Goal: Task Accomplishment & Management: Complete application form

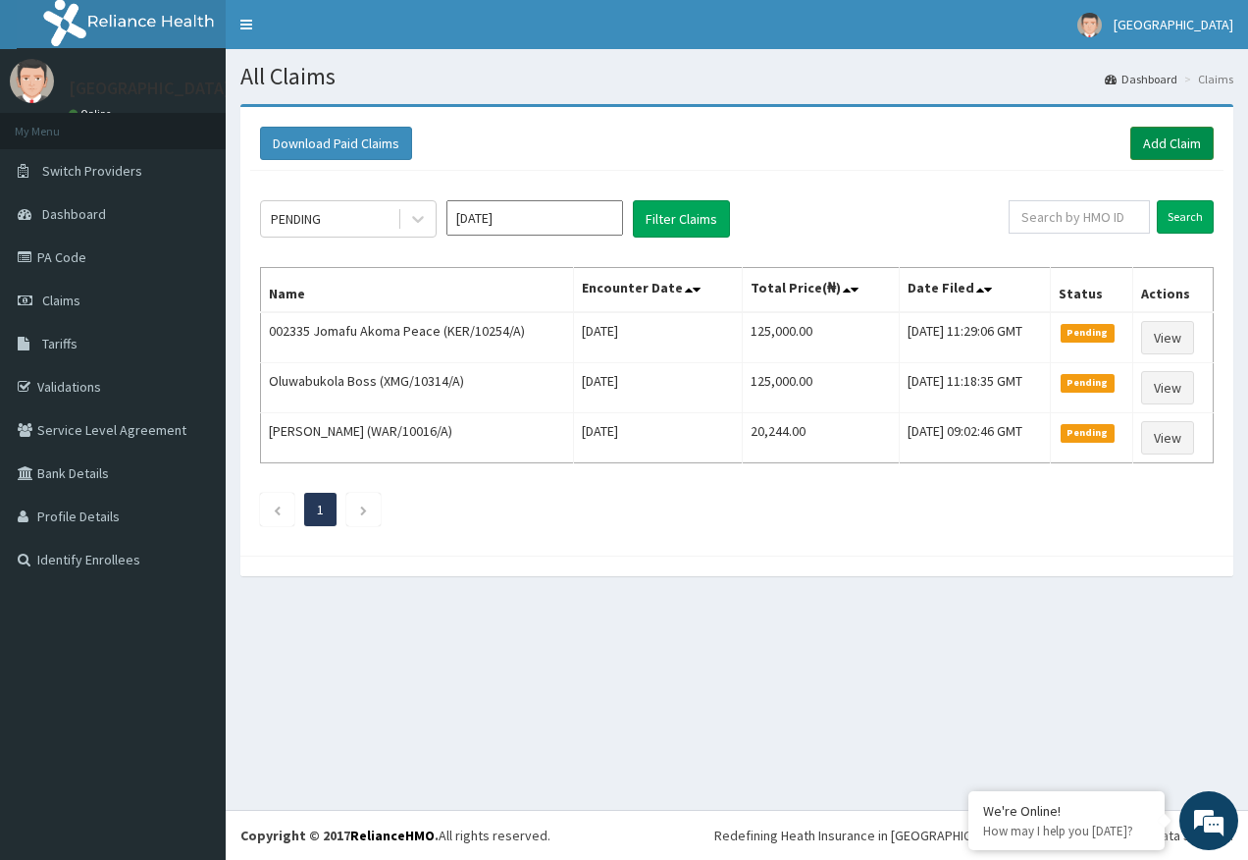
click at [1174, 145] on link "Add Claim" at bounding box center [1171, 143] width 83 height 33
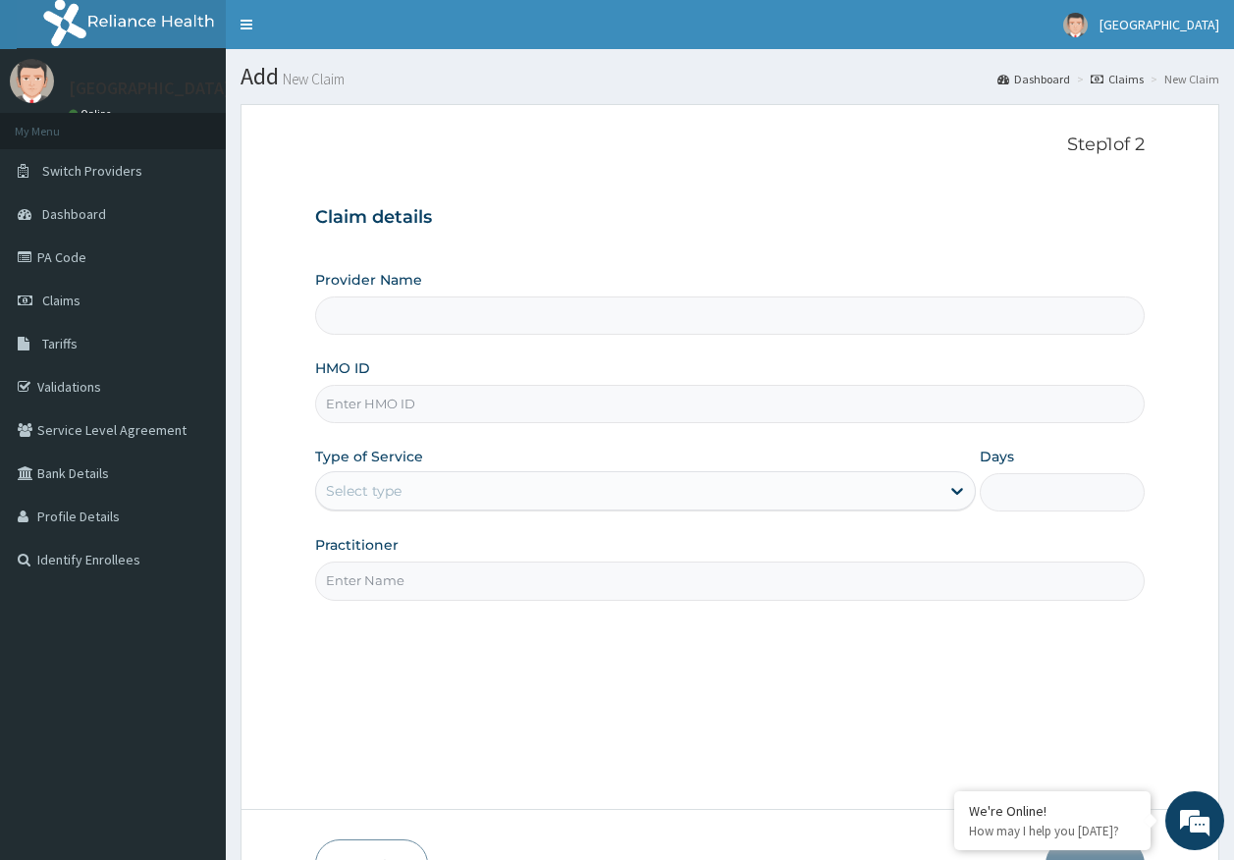
click at [382, 407] on input "HMO ID" at bounding box center [730, 404] width 830 height 38
type input "[GEOGRAPHIC_DATA]"
paste input "ANI/10008/A"
type input "ANI/10008/A"
click at [394, 491] on div "Select type" at bounding box center [364, 491] width 76 height 20
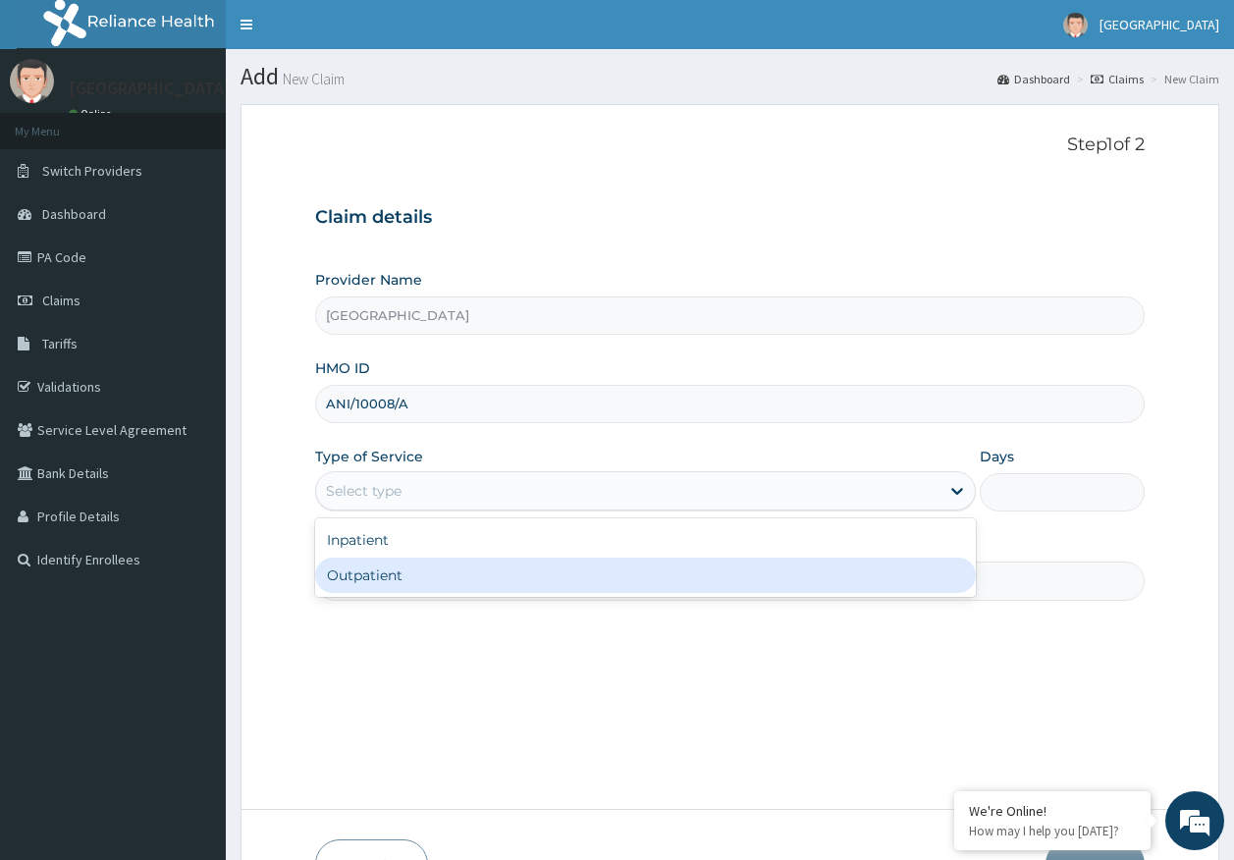
drag, startPoint x: 382, startPoint y: 576, endPoint x: 393, endPoint y: 583, distance: 12.8
click at [382, 575] on div "Outpatient" at bounding box center [645, 574] width 660 height 35
type input "1"
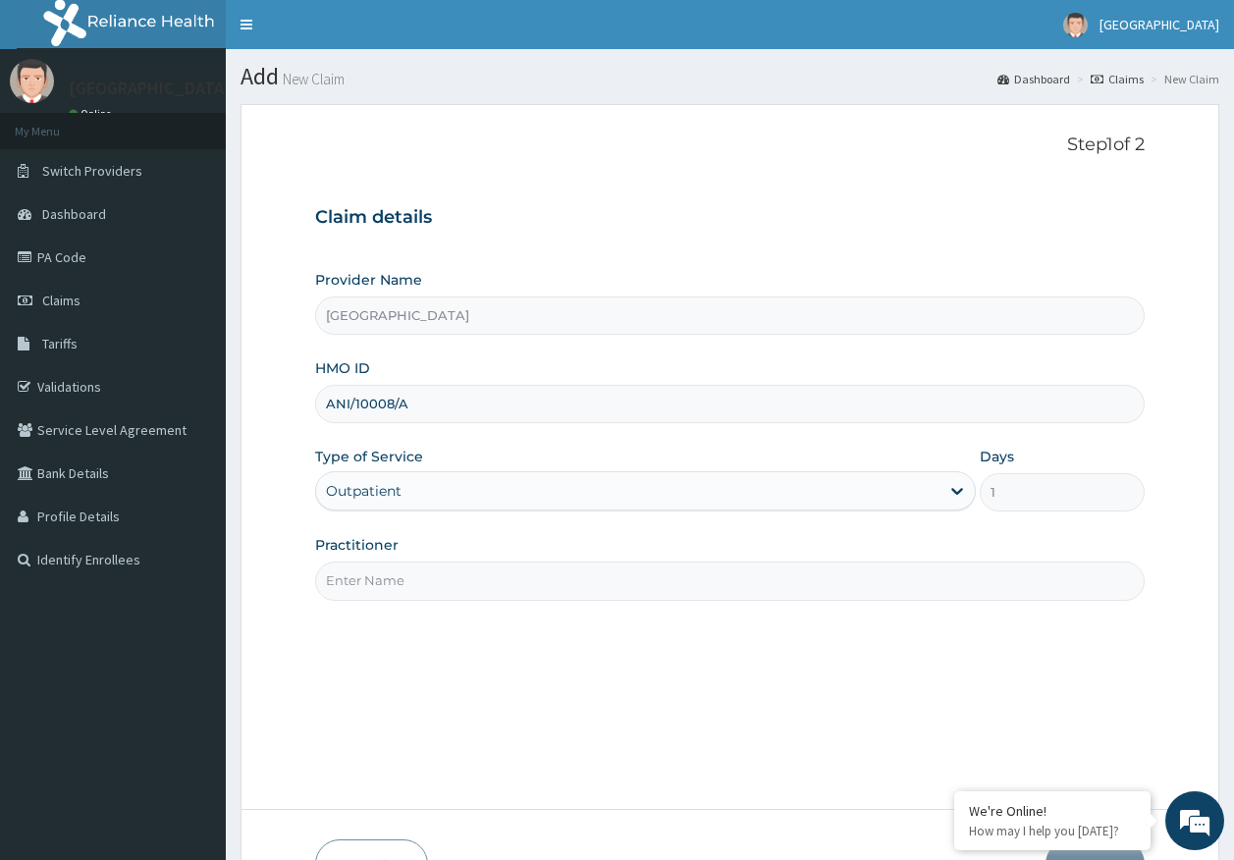
click at [394, 583] on input "Practitioner" at bounding box center [730, 580] width 830 height 38
type input "[PERSON_NAME]"
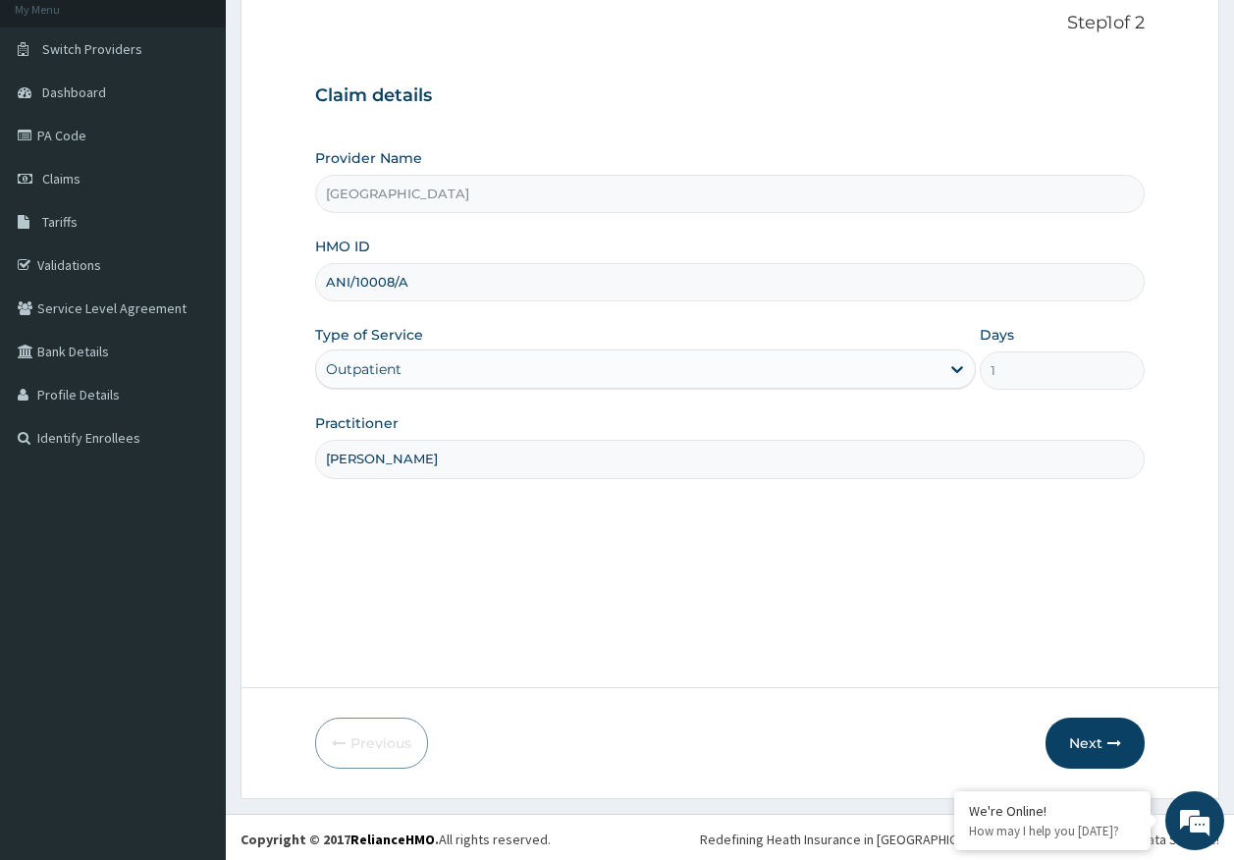
scroll to position [126, 0]
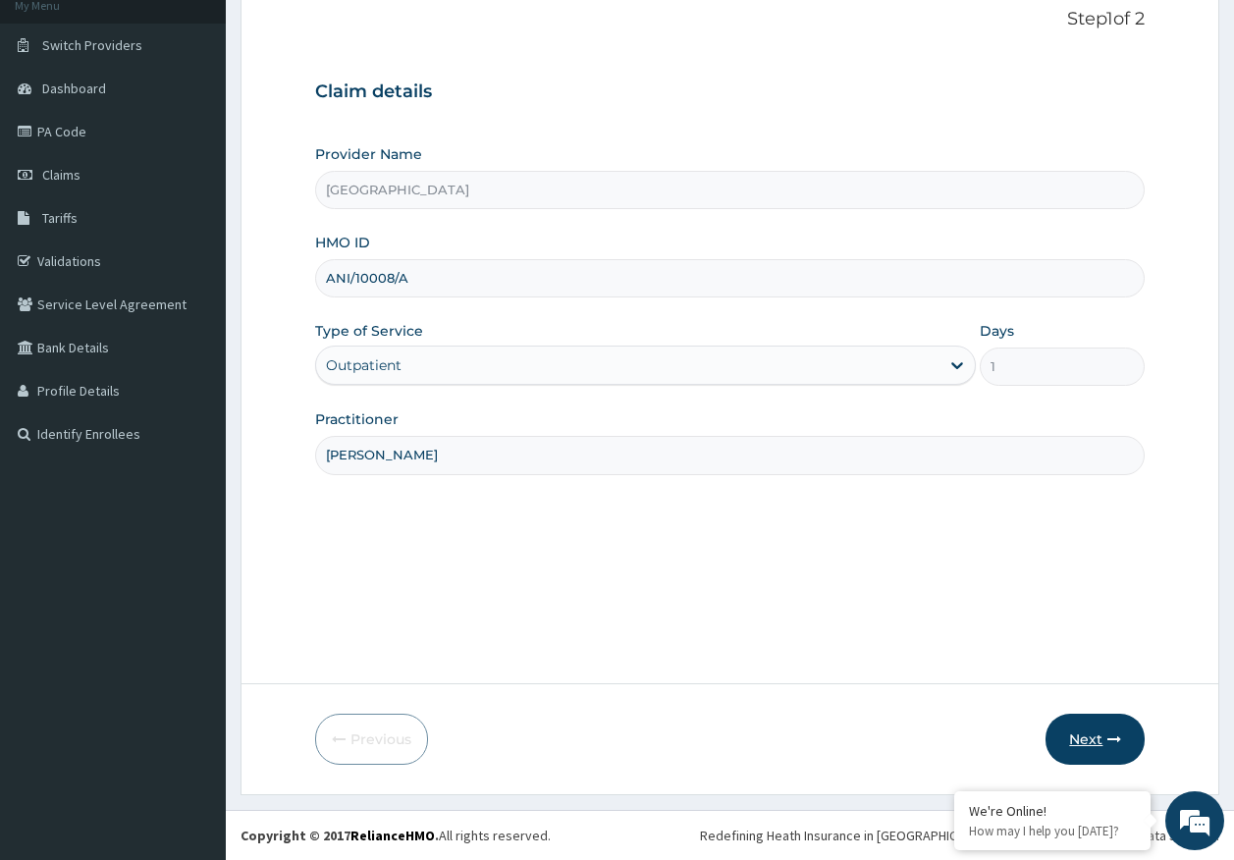
click at [1085, 737] on button "Next" at bounding box center [1094, 738] width 99 height 51
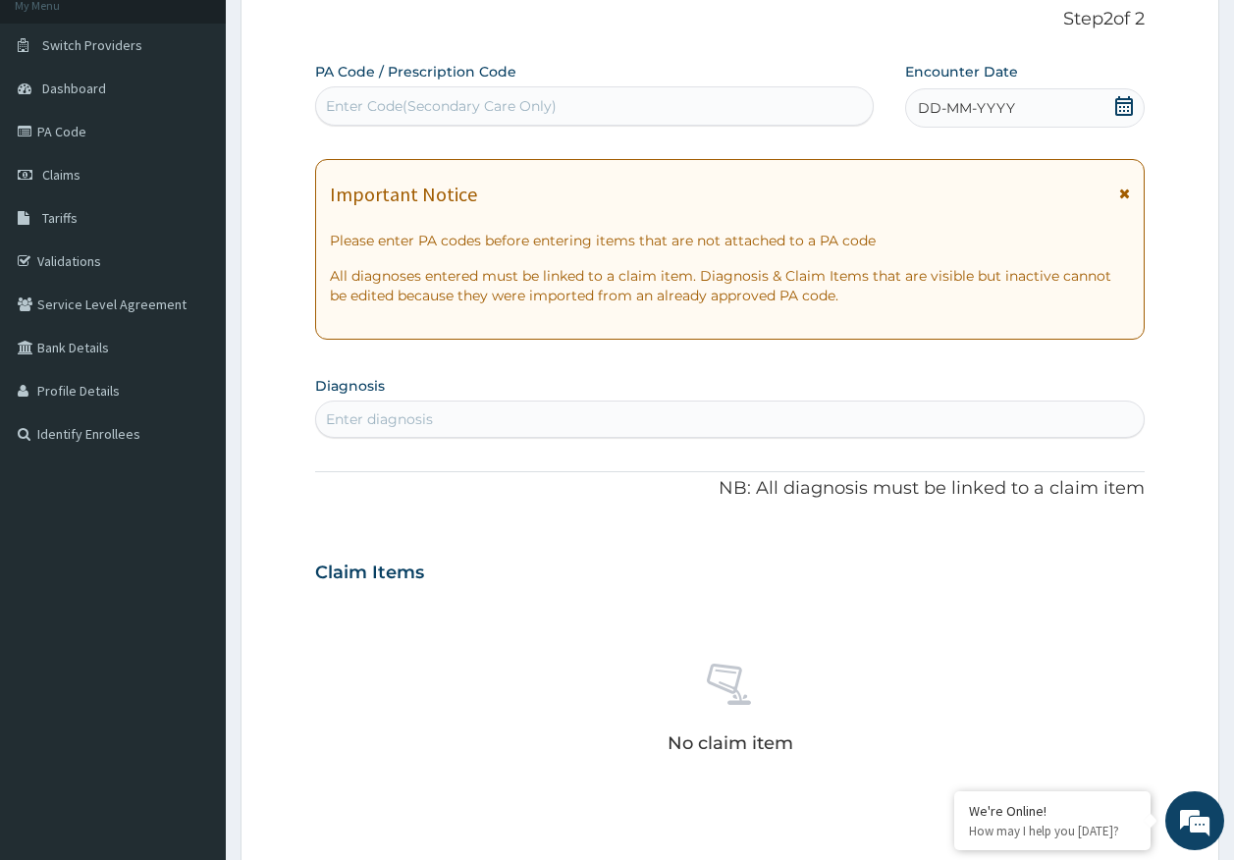
scroll to position [0, 0]
click at [416, 423] on div "Enter diagnosis" at bounding box center [379, 419] width 107 height 20
type input "[PERSON_NAME]"
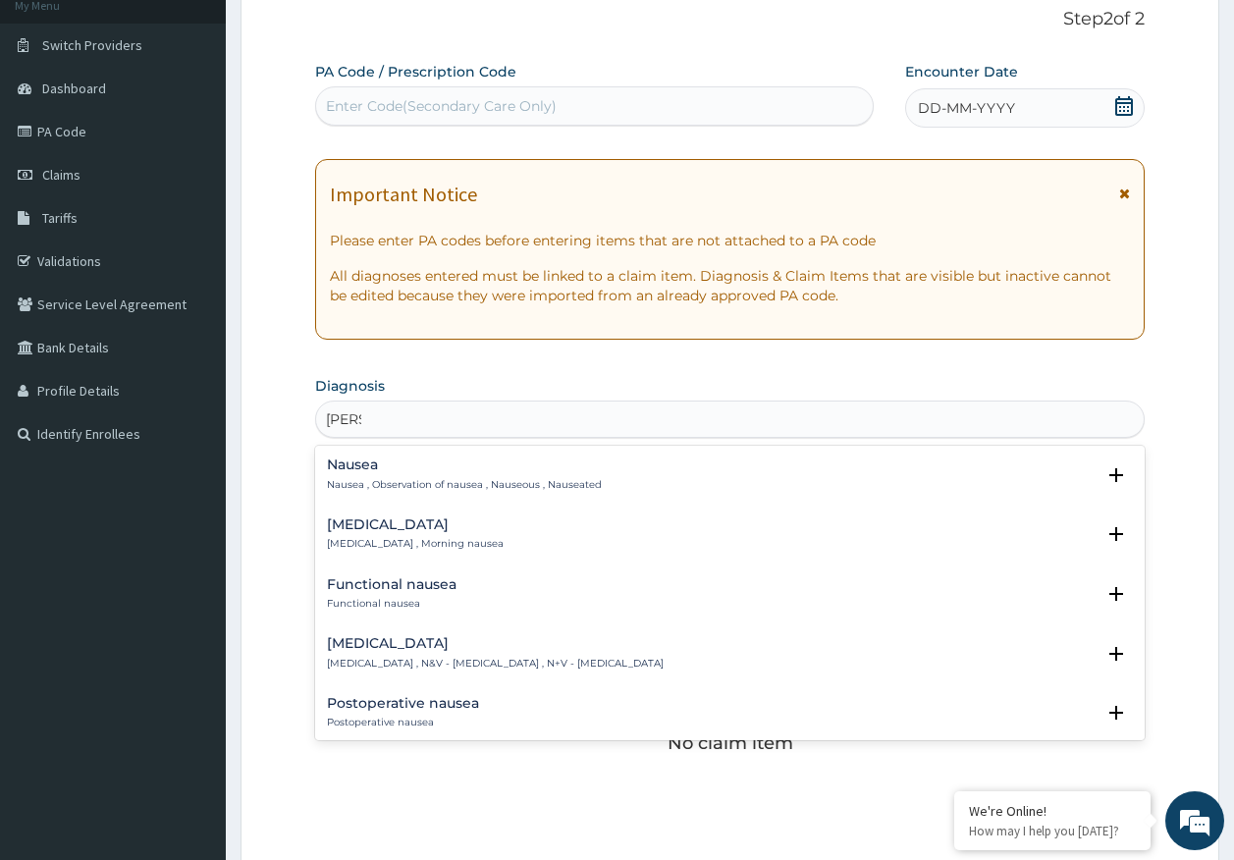
click at [410, 643] on h4 "[MEDICAL_DATA]" at bounding box center [495, 643] width 337 height 15
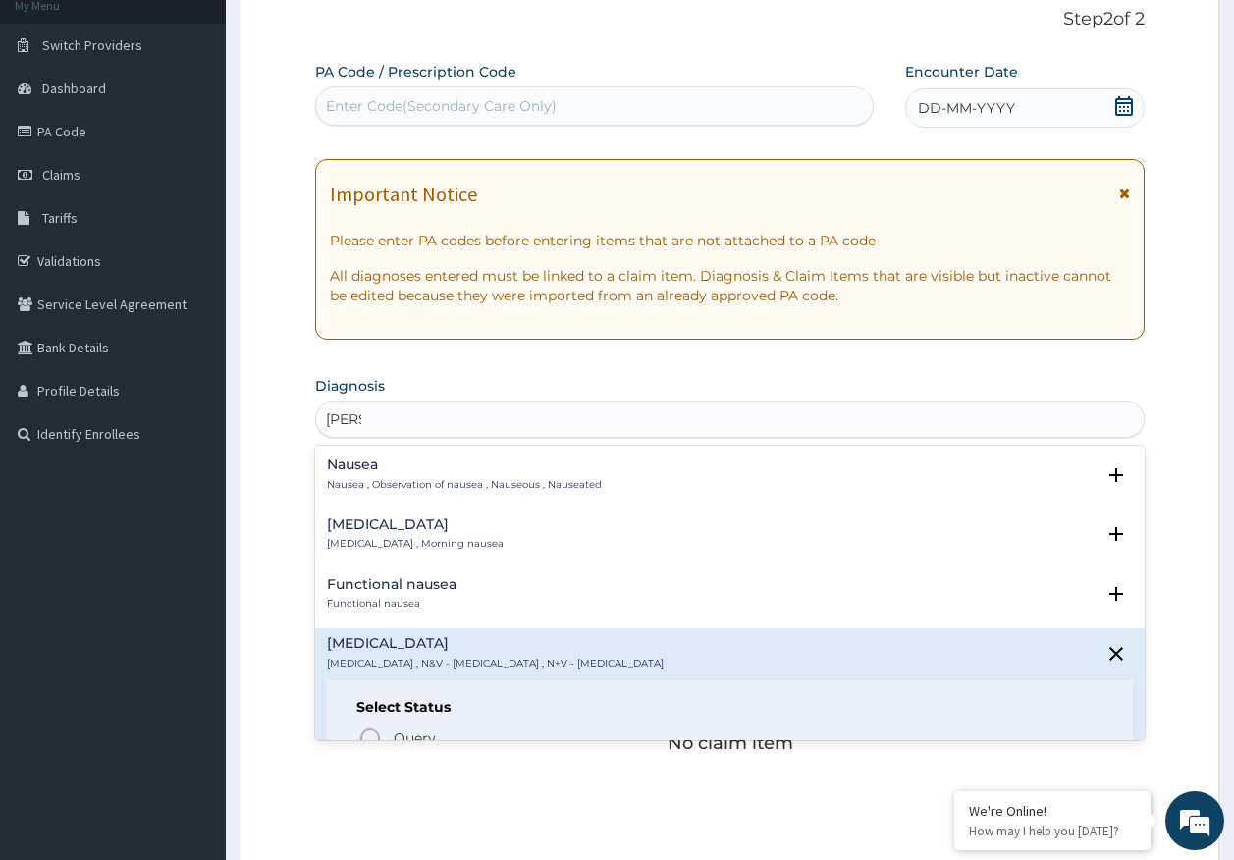
scroll to position [196, 0]
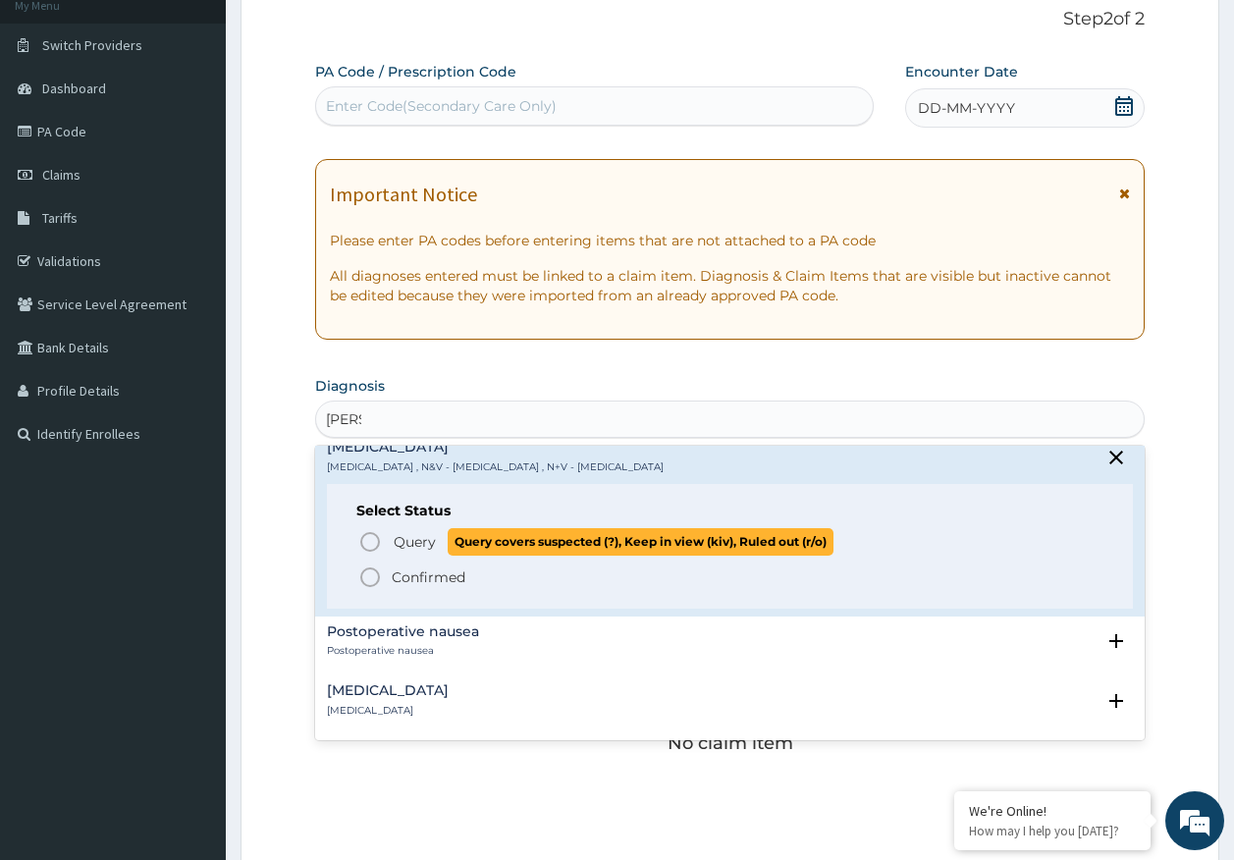
click at [409, 532] on span "Query" at bounding box center [415, 542] width 42 height 20
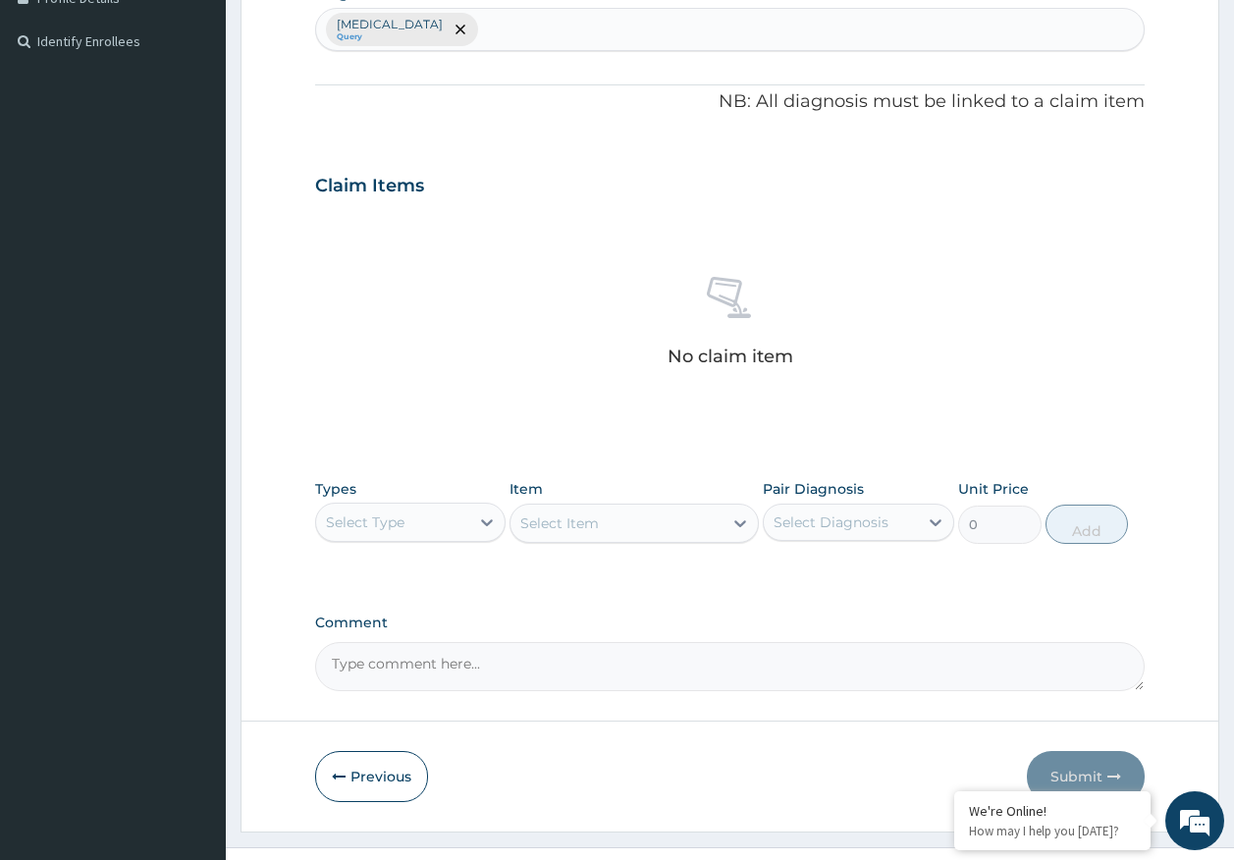
scroll to position [555, 0]
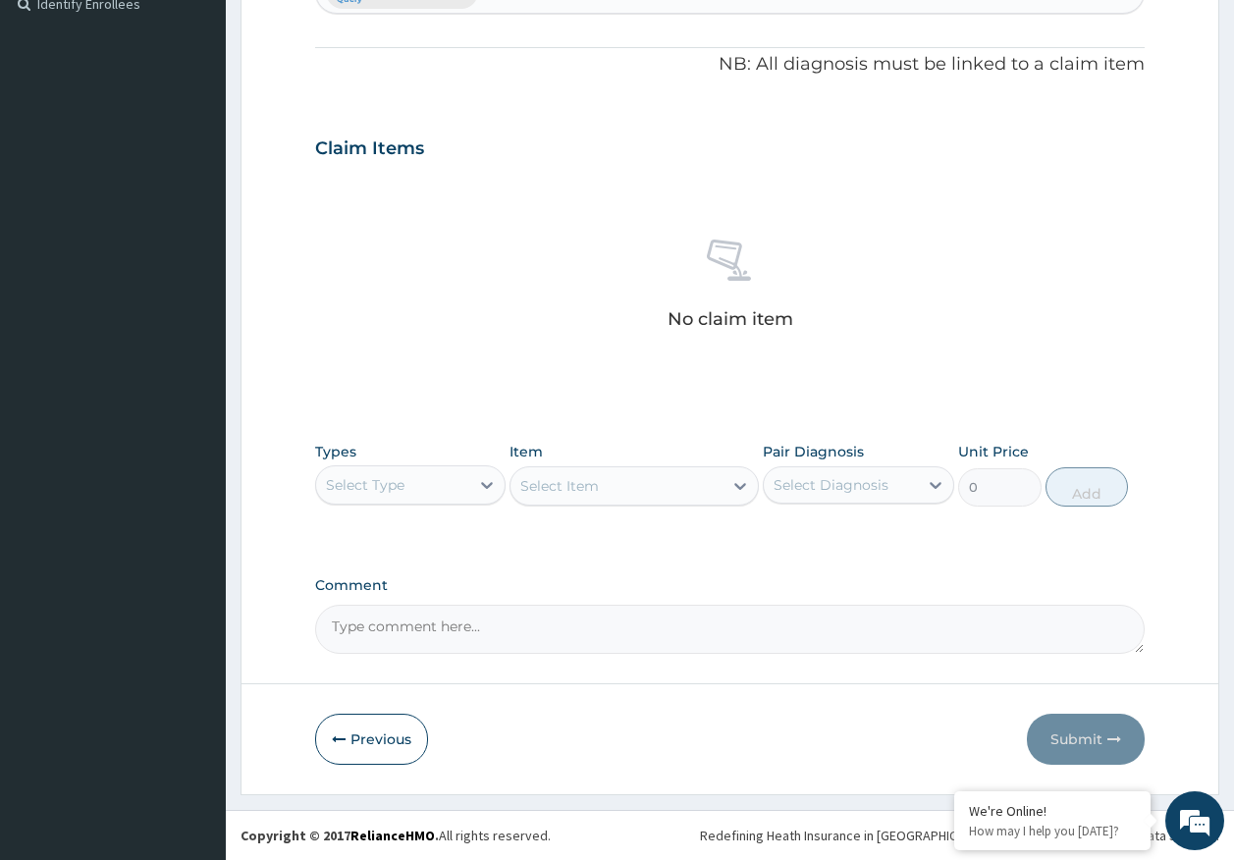
click at [352, 495] on div "Select Type" at bounding box center [393, 484] width 154 height 31
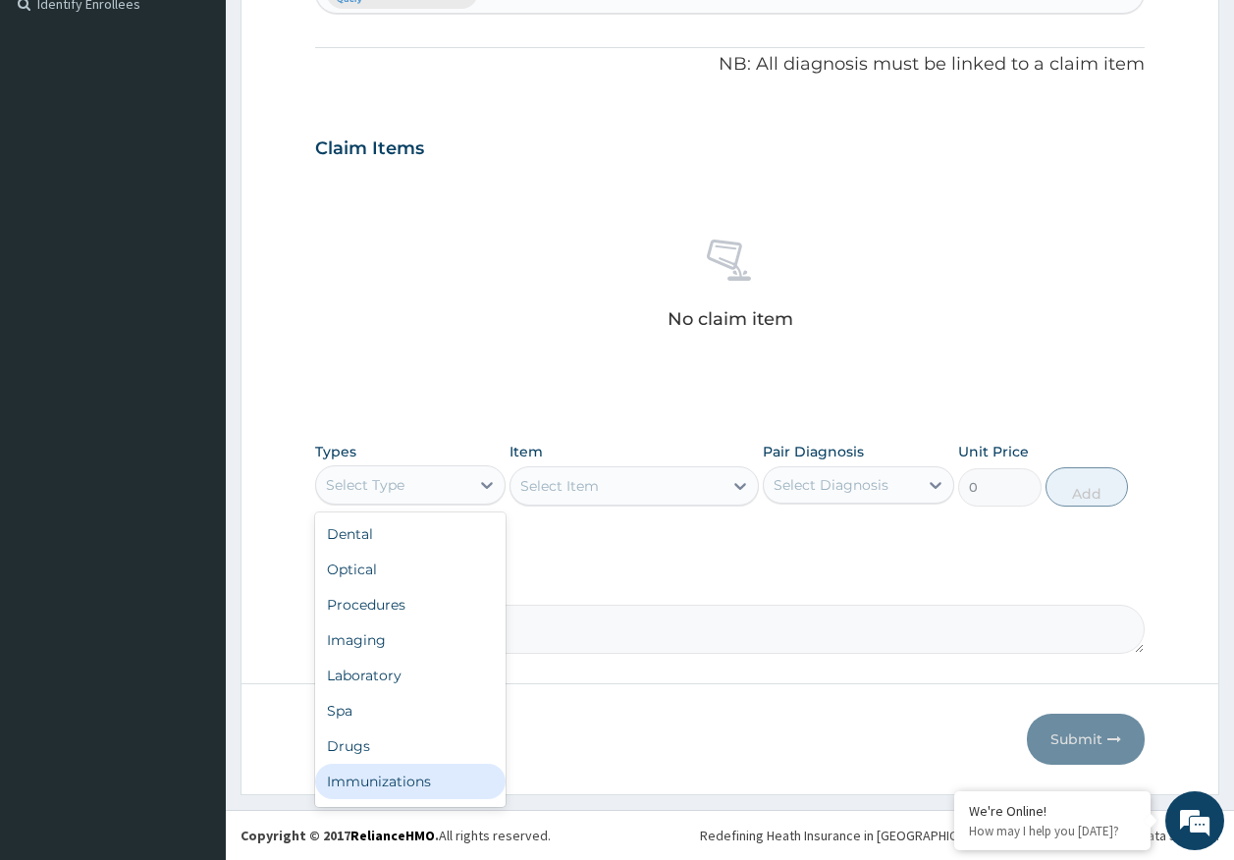
drag, startPoint x: 386, startPoint y: 782, endPoint x: 764, endPoint y: 479, distance: 485.2
click at [386, 779] on div "Immunizations" at bounding box center [410, 780] width 191 height 35
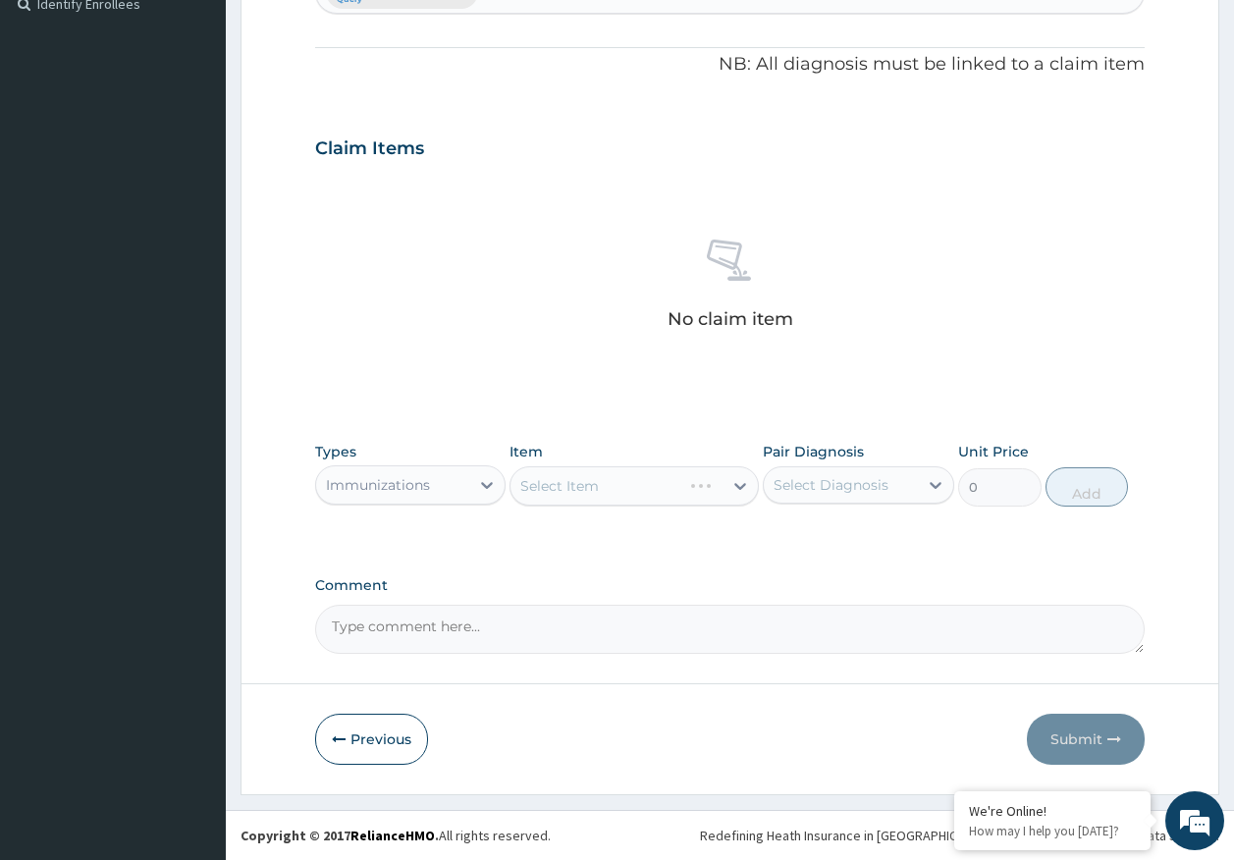
click at [800, 475] on div "Select Diagnosis" at bounding box center [830, 485] width 115 height 20
click at [816, 539] on label "[MEDICAL_DATA]" at bounding box center [856, 533] width 122 height 20
checkbox input "true"
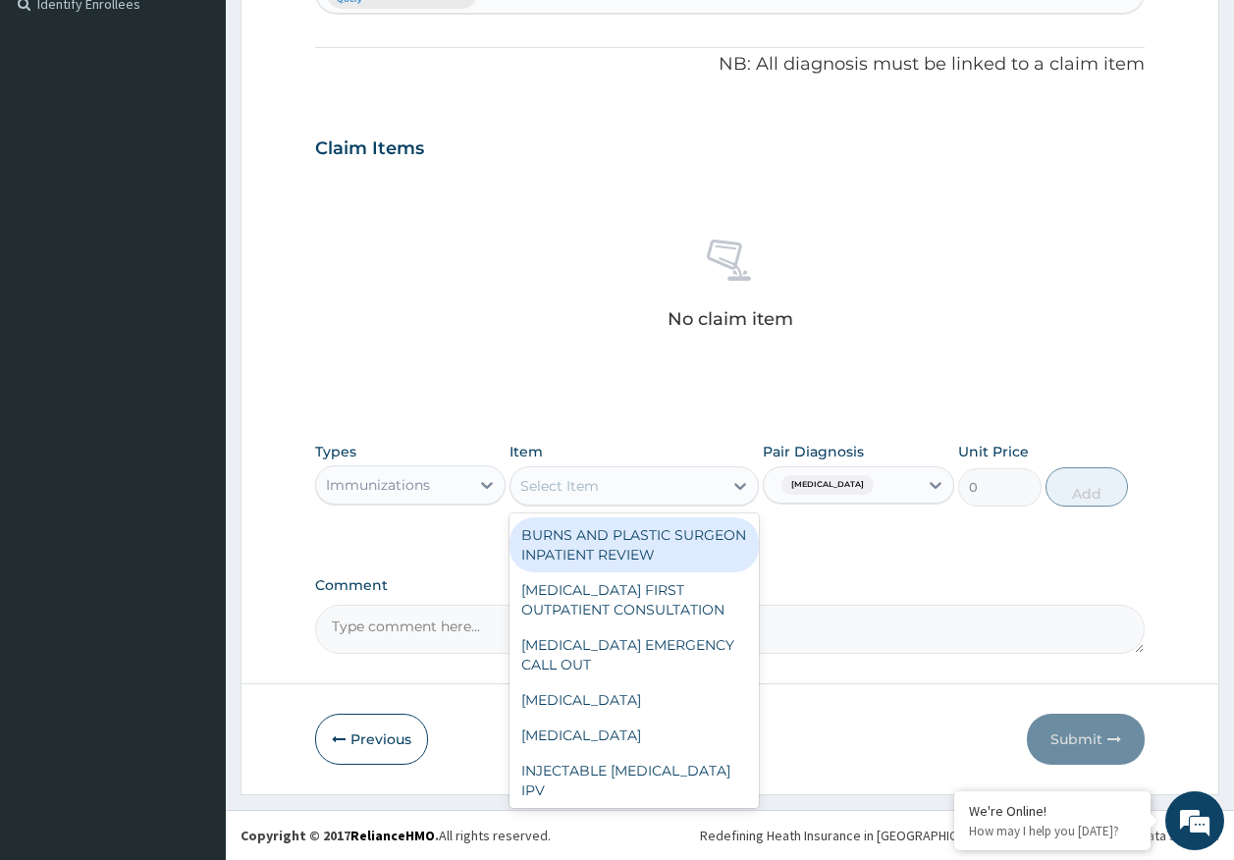
click at [599, 486] on div "Select Item" at bounding box center [616, 485] width 212 height 31
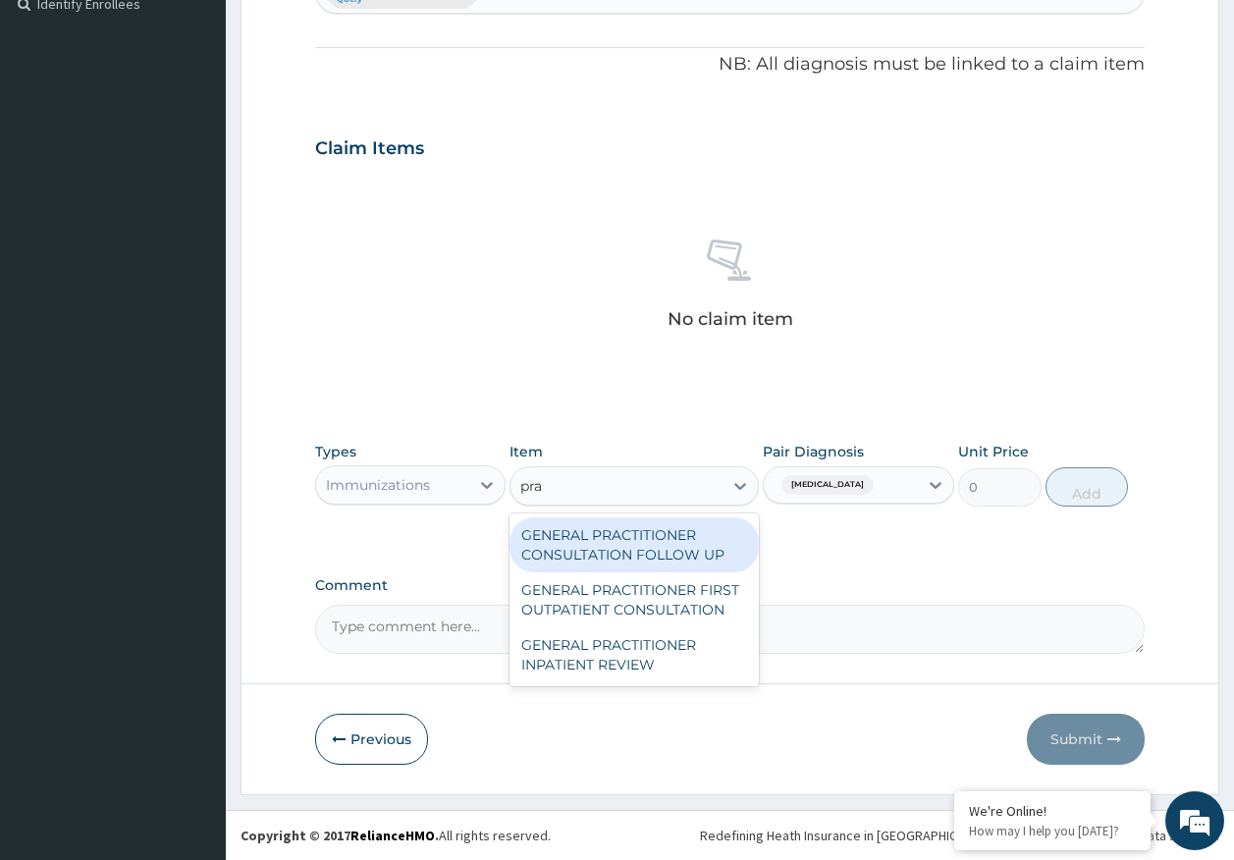
type input "prac"
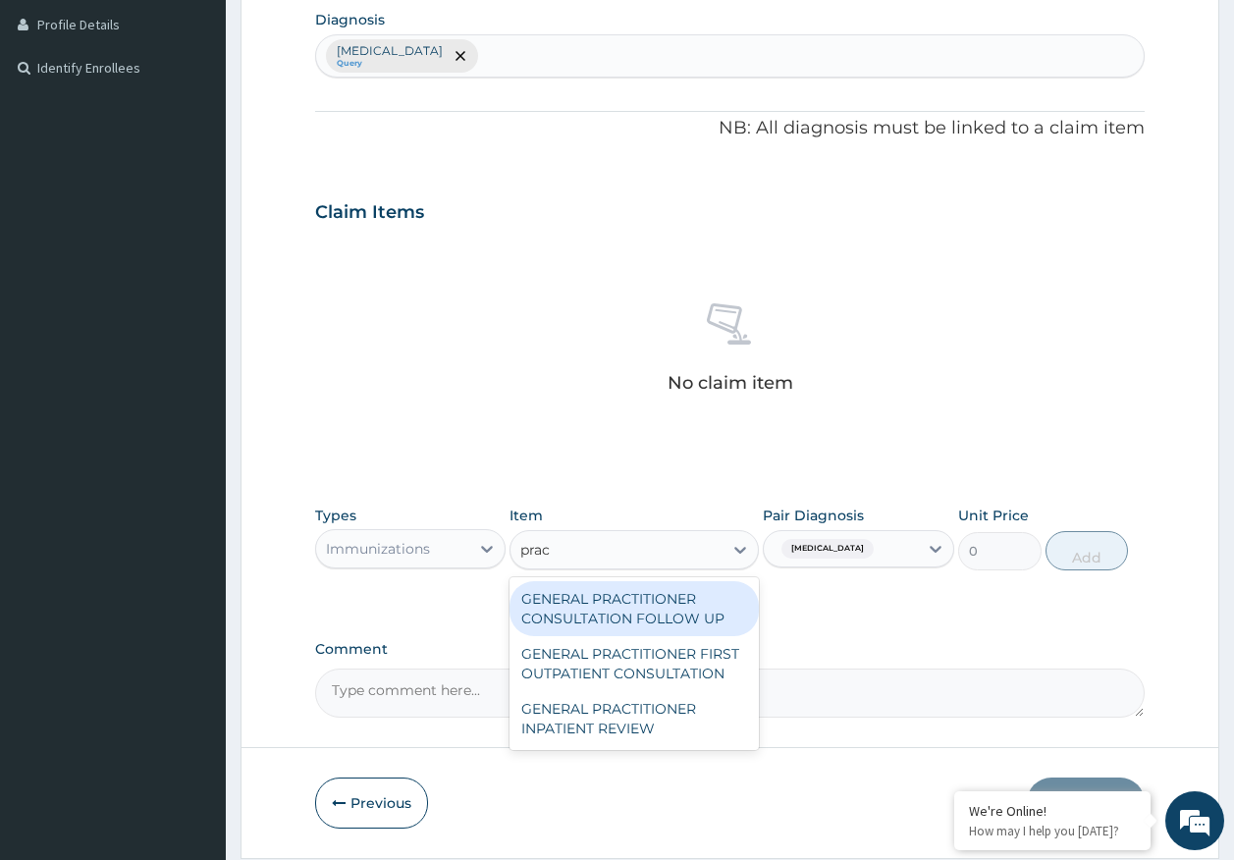
scroll to position [457, 0]
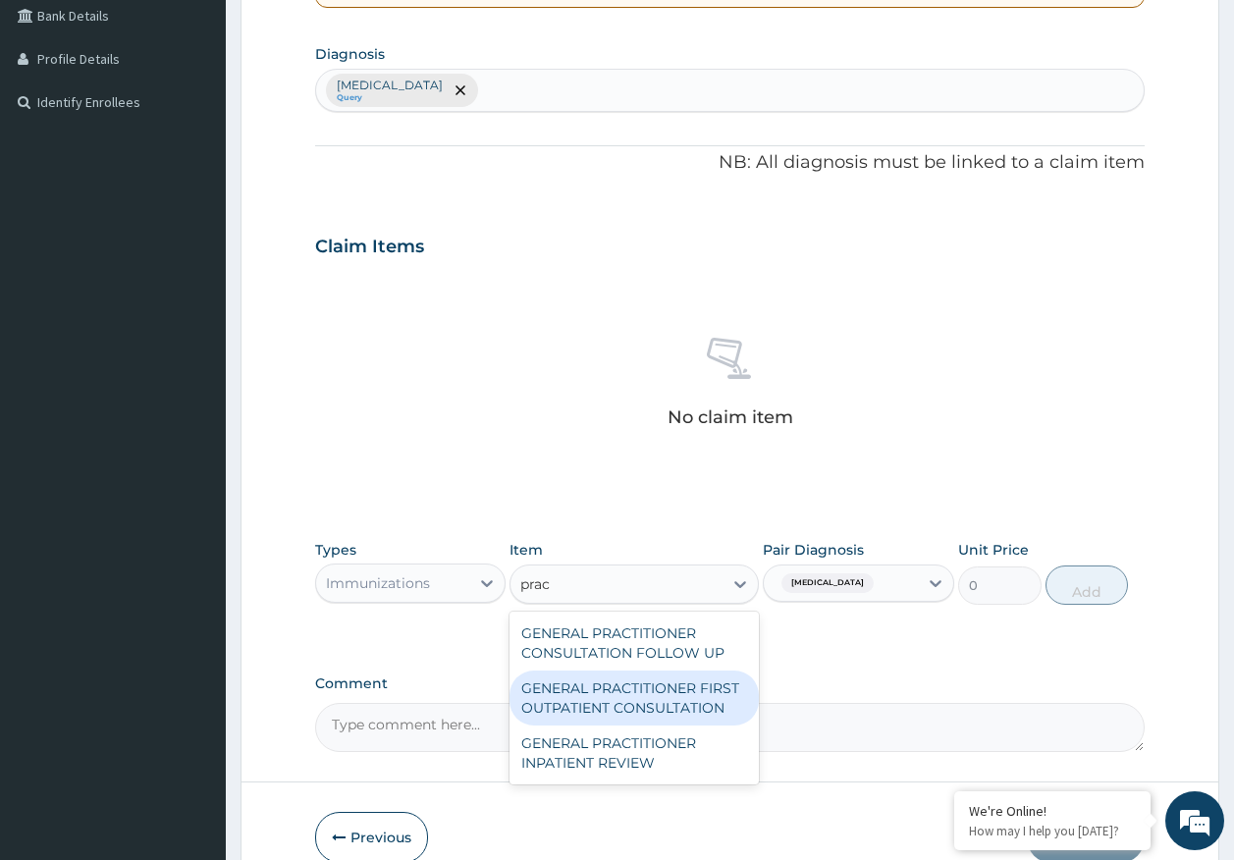
drag, startPoint x: 673, startPoint y: 689, endPoint x: 696, endPoint y: 680, distance: 24.2
click at [678, 688] on div "GENERAL PRACTITIONER FIRST OUTPATIENT CONSULTATION" at bounding box center [633, 697] width 249 height 55
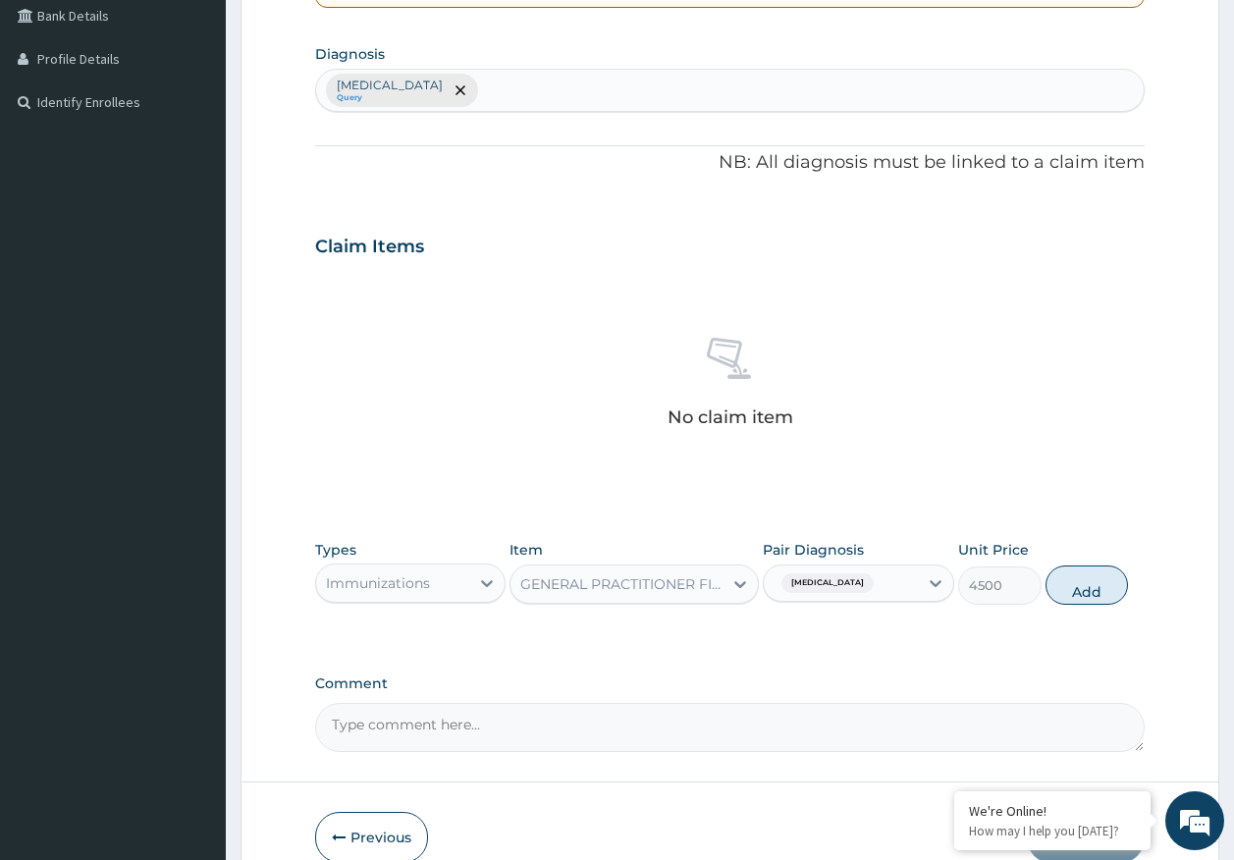
drag, startPoint x: 1078, startPoint y: 601, endPoint x: 680, endPoint y: 653, distance: 400.8
click at [1077, 601] on button "Add" at bounding box center [1086, 584] width 83 height 39
type input "0"
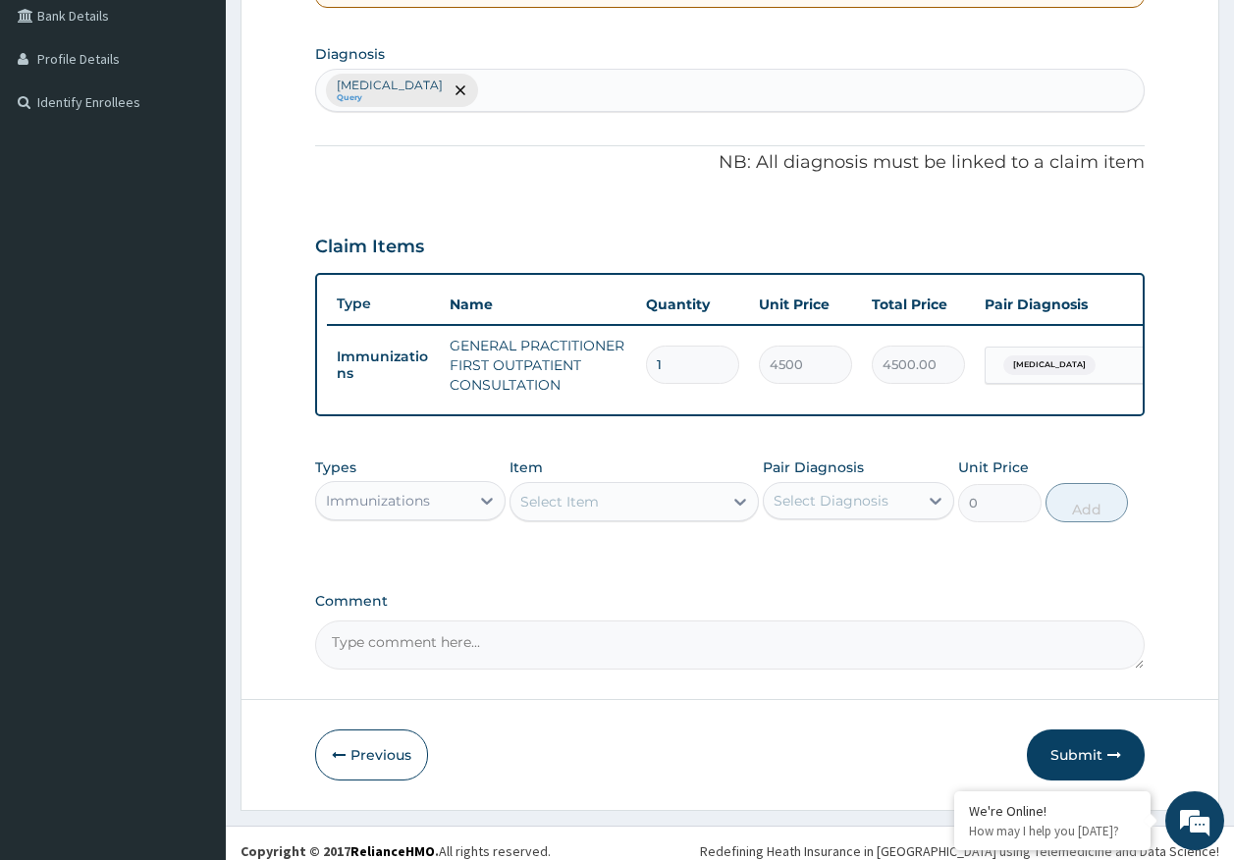
click at [404, 510] on div "Immunizations" at bounding box center [378, 501] width 104 height 20
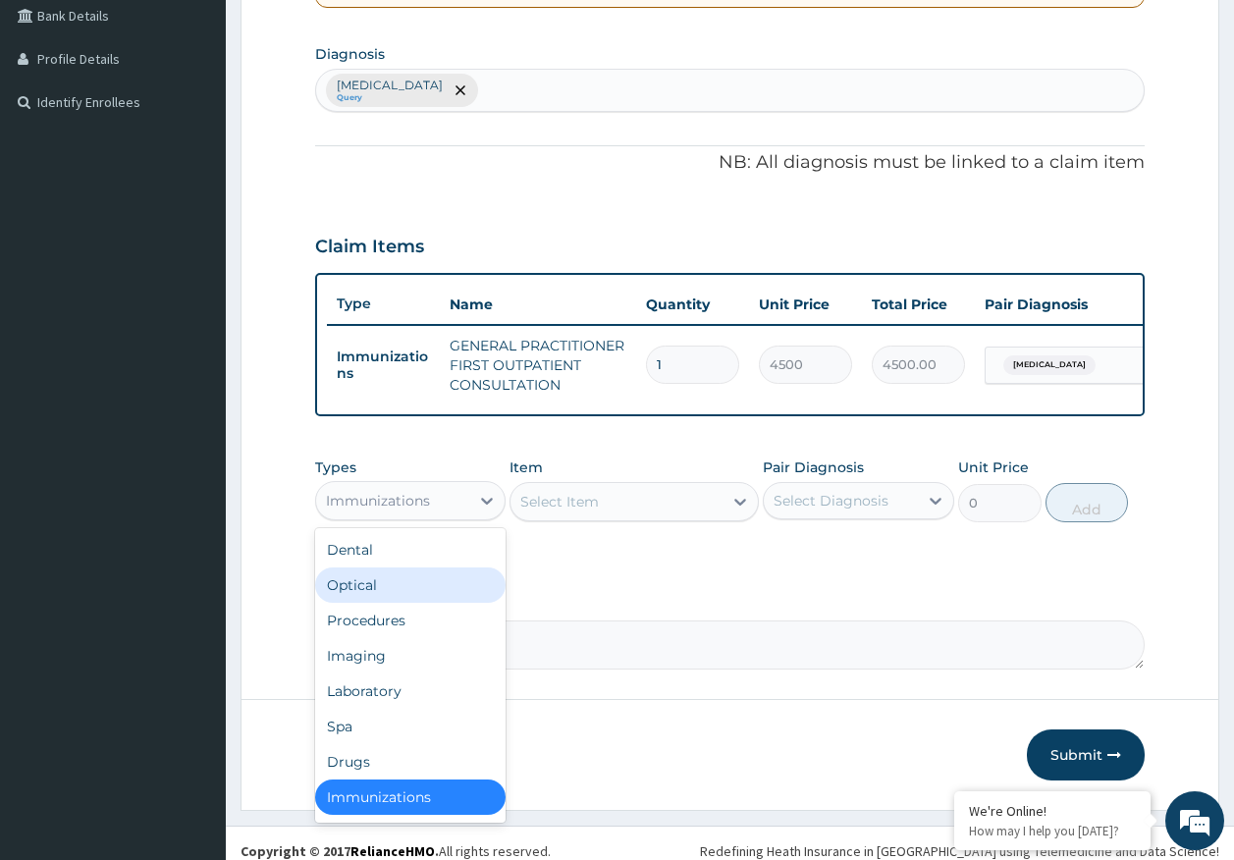
scroll to position [4, 0]
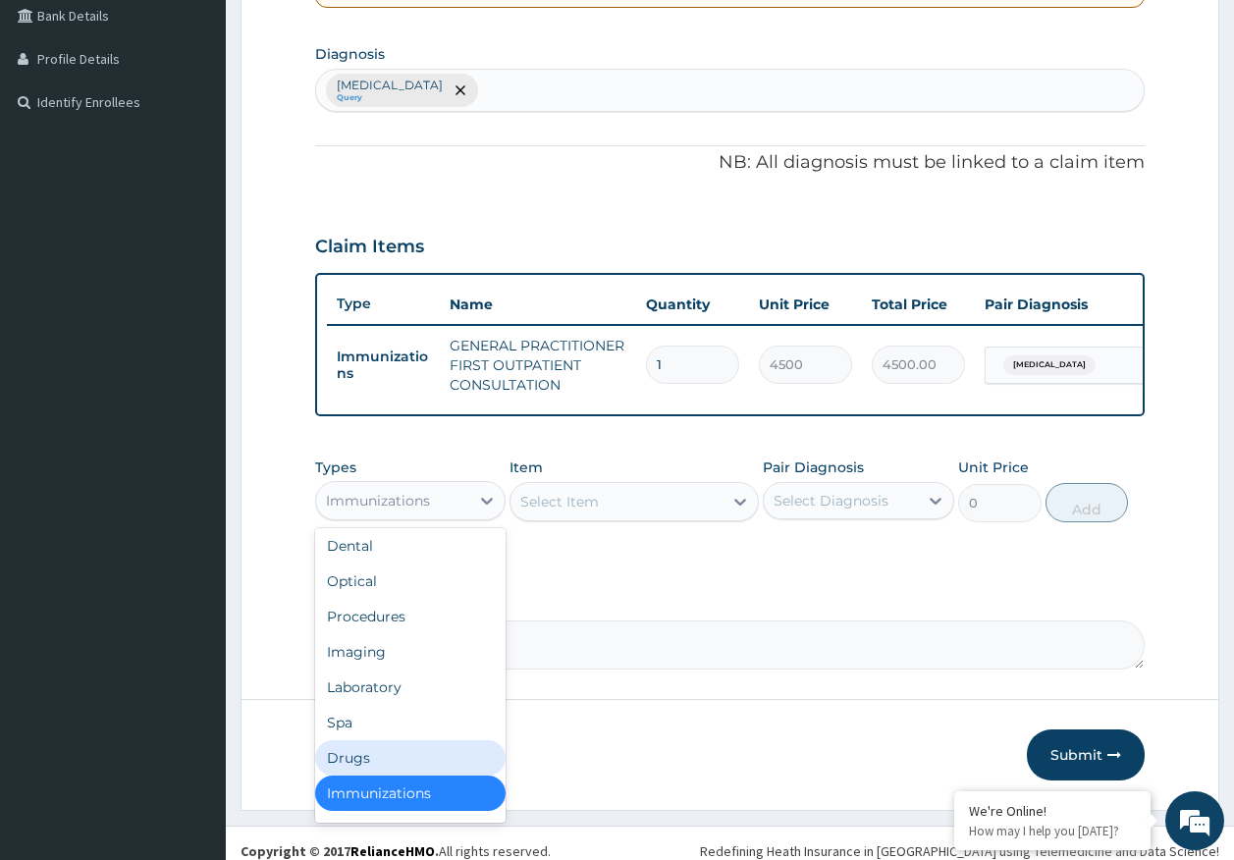
drag, startPoint x: 351, startPoint y: 769, endPoint x: 599, endPoint y: 636, distance: 281.0
click at [352, 761] on div "Drugs" at bounding box center [410, 757] width 191 height 35
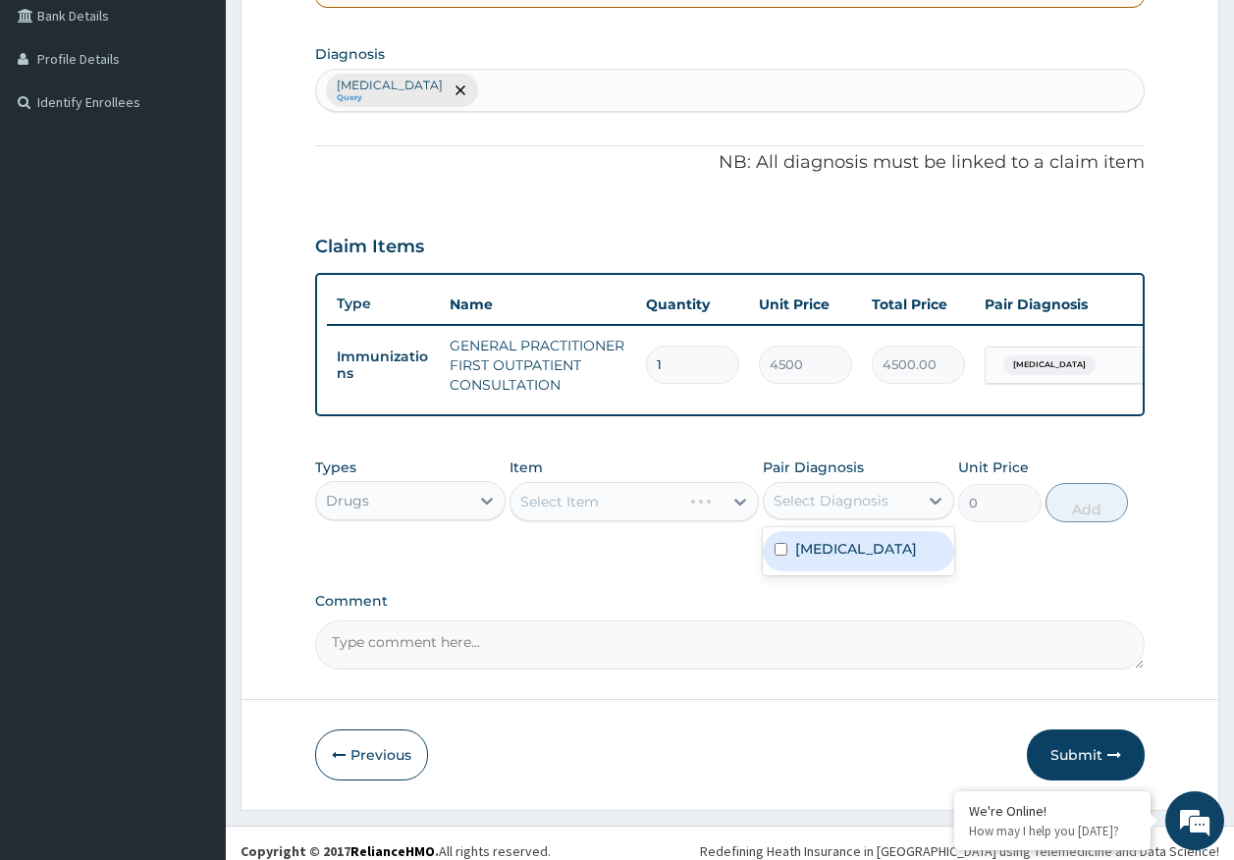
click at [785, 504] on div "Select Diagnosis" at bounding box center [830, 501] width 115 height 20
click at [805, 558] on label "[MEDICAL_DATA]" at bounding box center [856, 549] width 122 height 20
checkbox input "true"
click at [631, 517] on div "Select Item" at bounding box center [616, 501] width 212 height 31
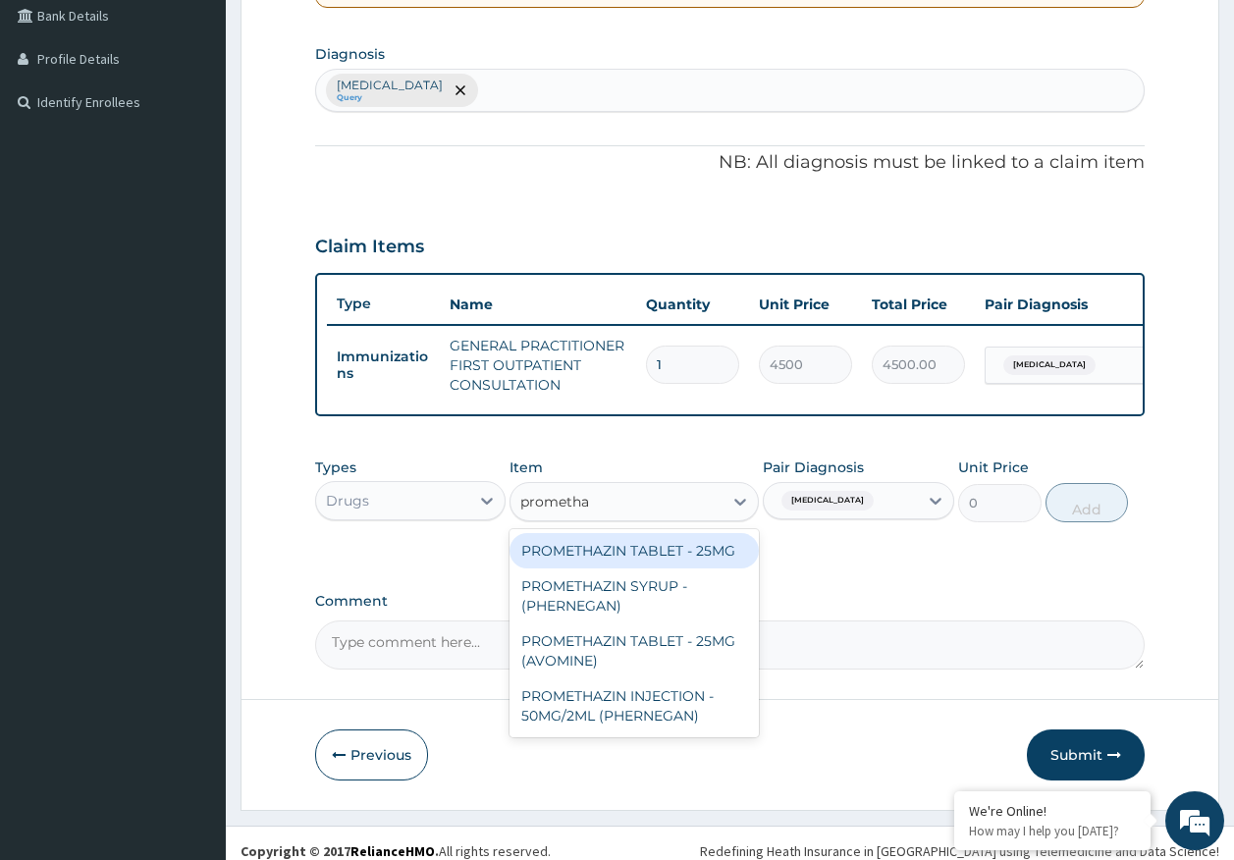
type input "promethaz"
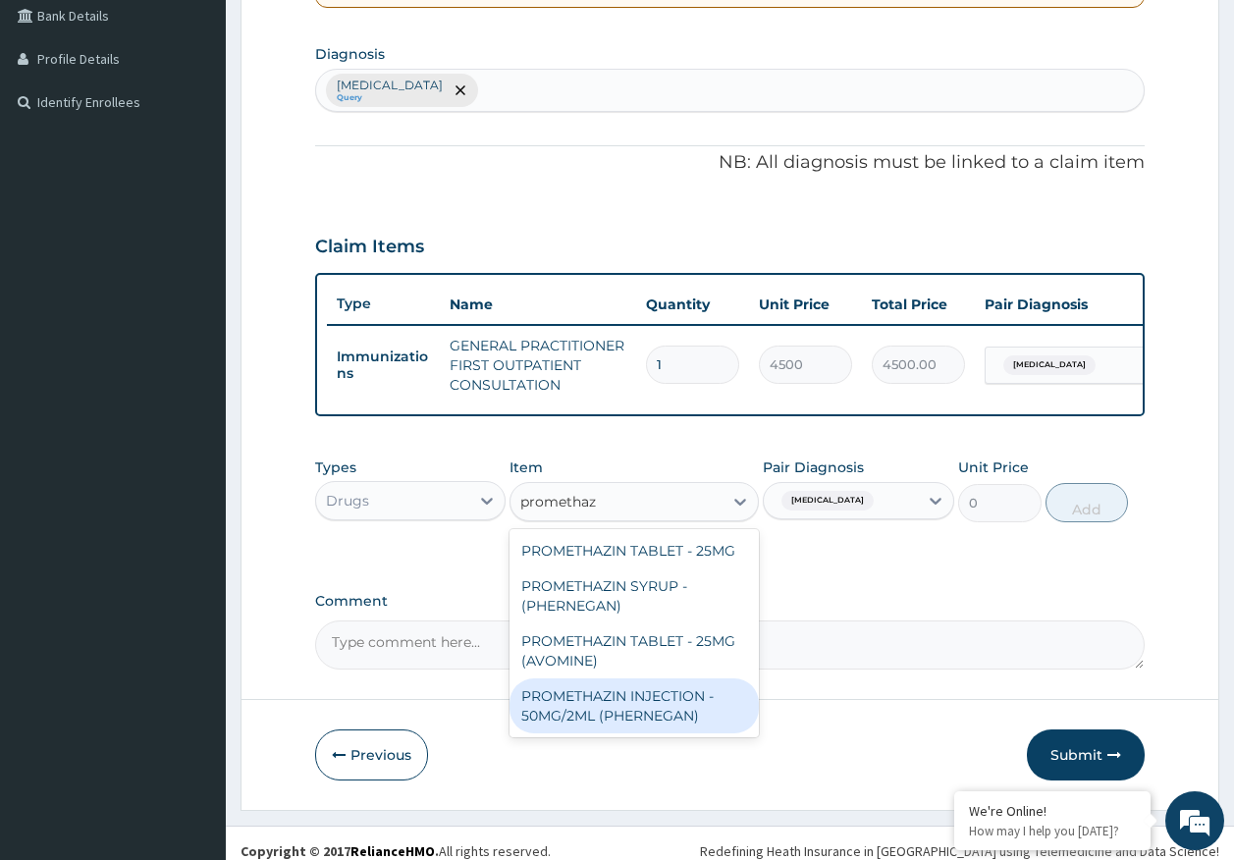
click at [640, 729] on div "PROMETHAZIN INJECTION - 50MG/2ML (PHERNEGAN)" at bounding box center [633, 705] width 249 height 55
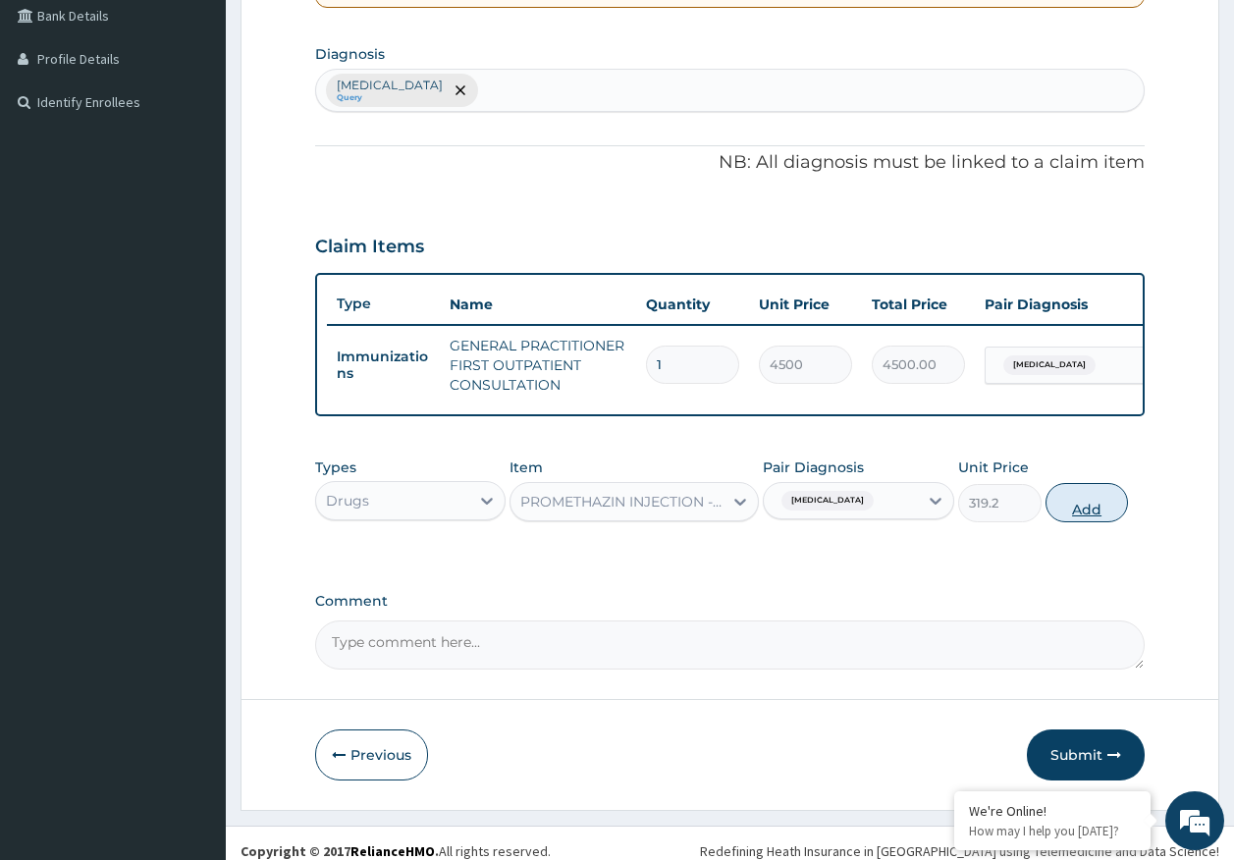
click at [1086, 516] on button "Add" at bounding box center [1086, 502] width 83 height 39
type input "0"
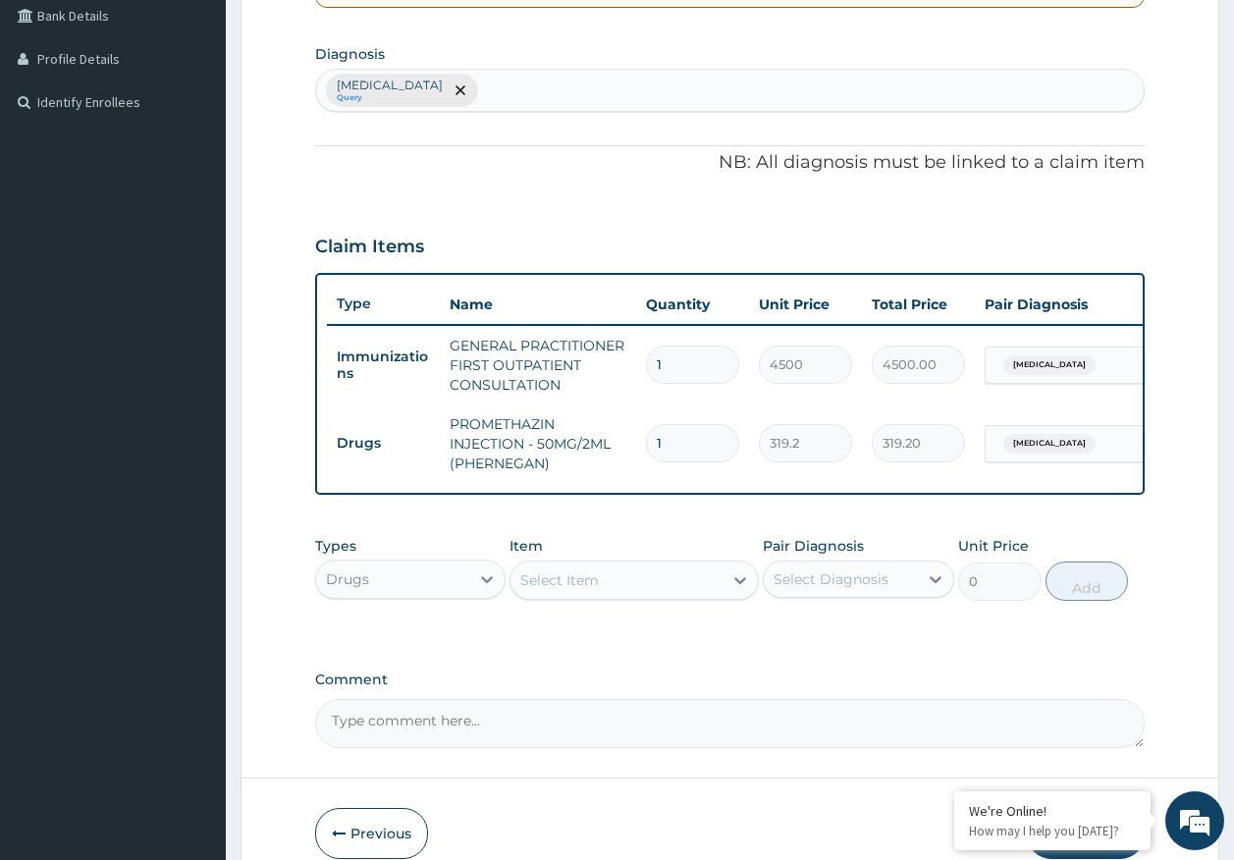
click at [584, 590] on div "Select Item" at bounding box center [559, 580] width 79 height 20
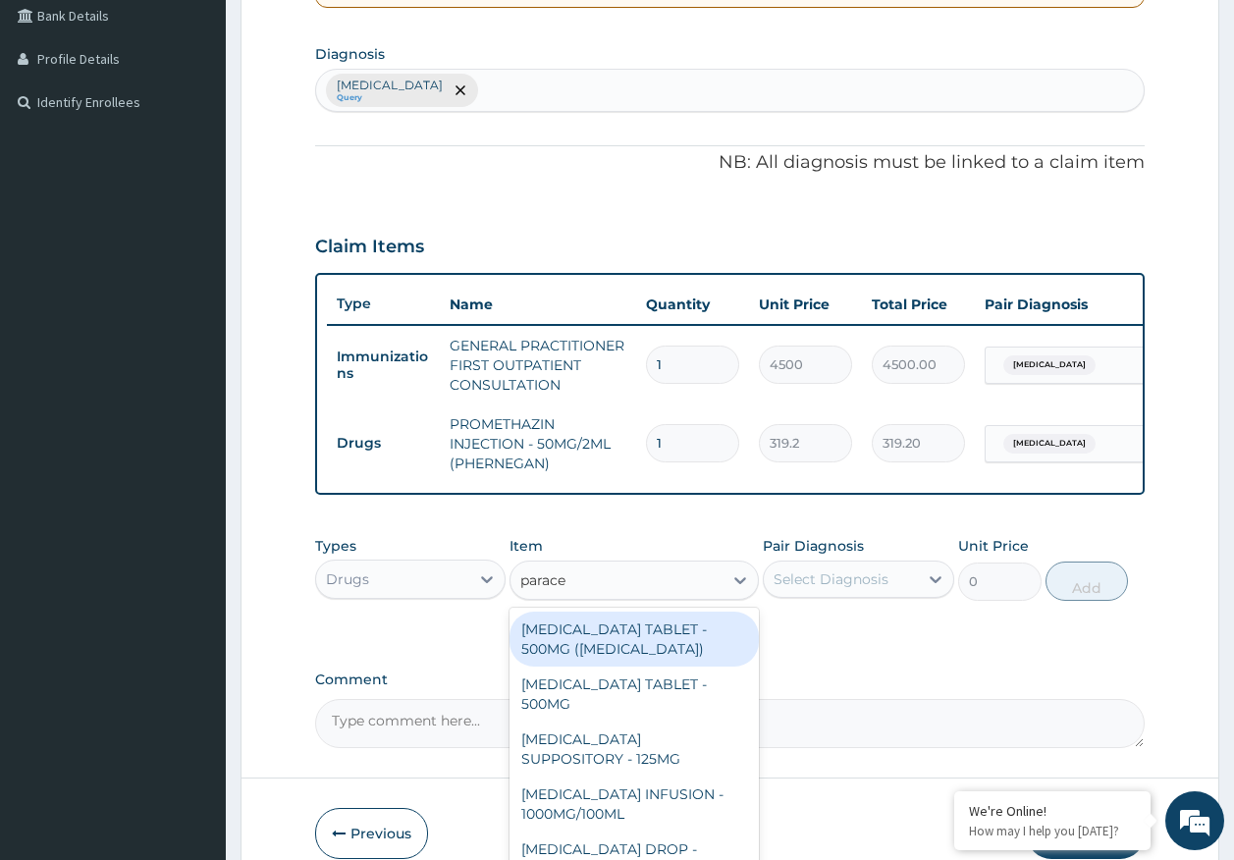
type input "paracet"
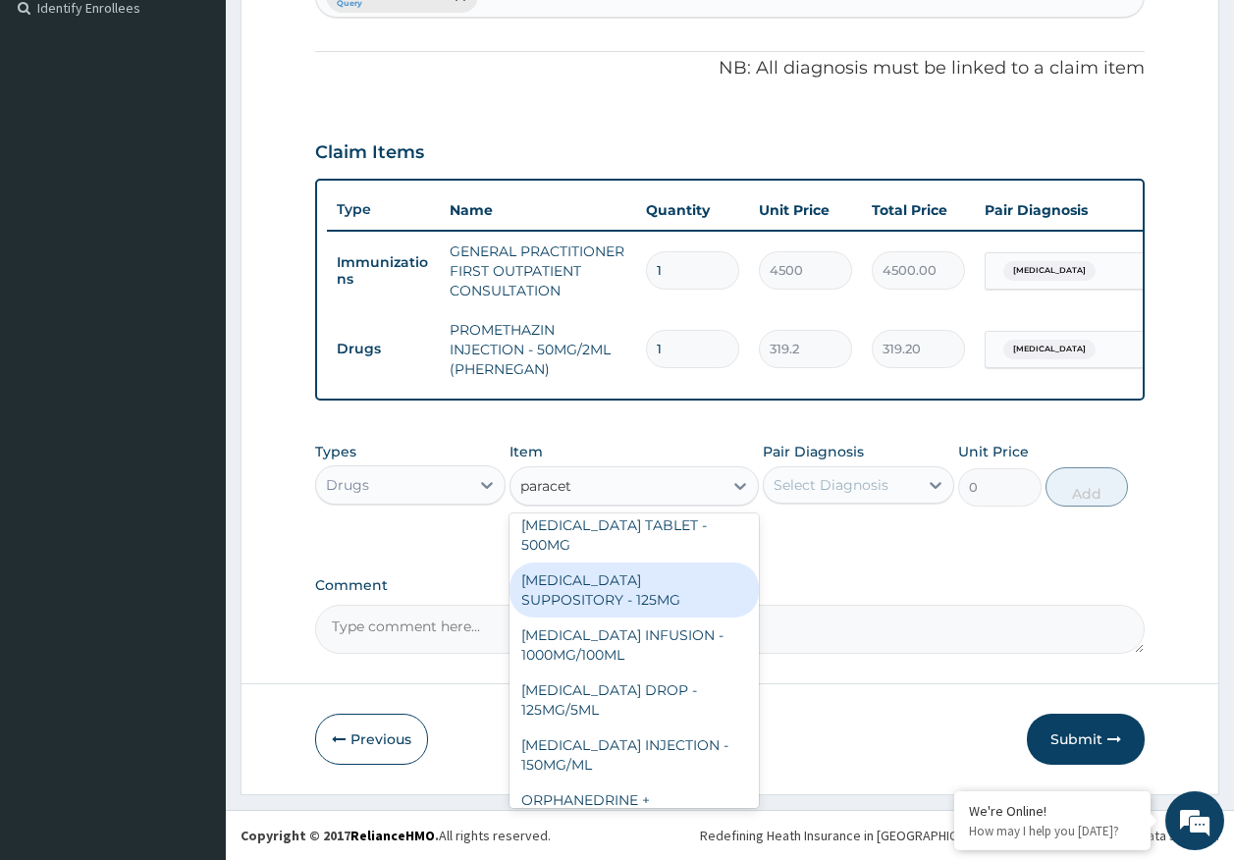
scroll to position [98, 0]
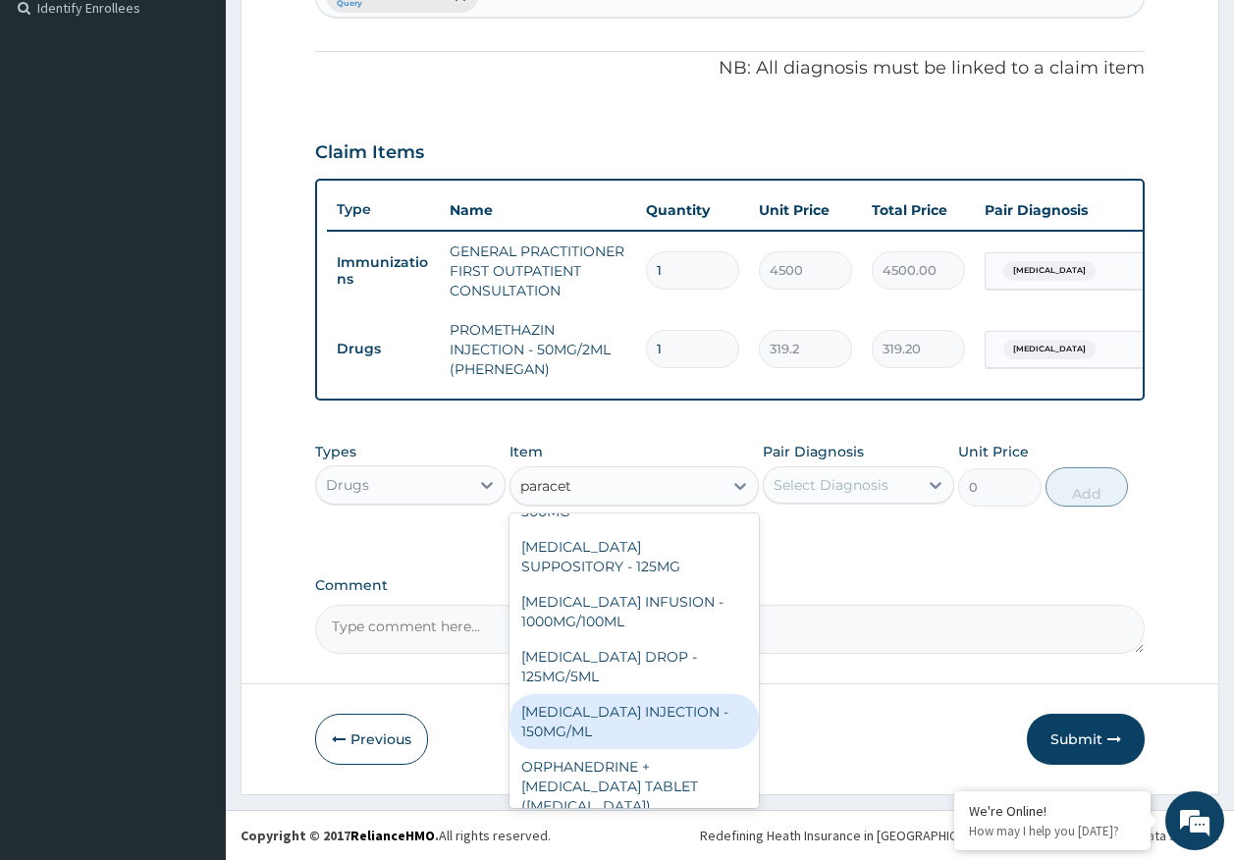
drag, startPoint x: 584, startPoint y: 716, endPoint x: 801, endPoint y: 580, distance: 256.2
click at [588, 715] on div "[MEDICAL_DATA] INJECTION - 150MG/ML" at bounding box center [633, 721] width 249 height 55
type input "560"
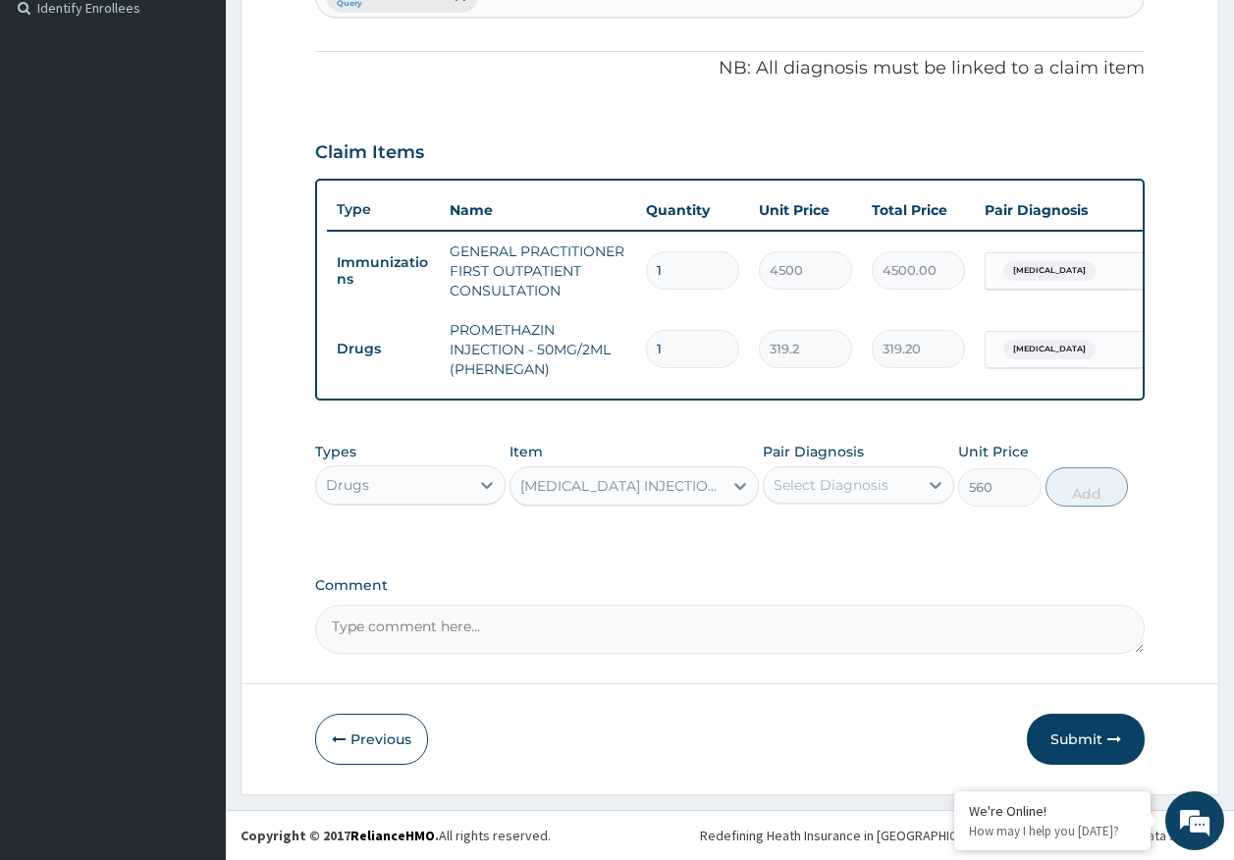
click at [836, 490] on div "Select Diagnosis" at bounding box center [830, 485] width 115 height 20
click at [834, 525] on label "[MEDICAL_DATA]" at bounding box center [856, 533] width 122 height 20
checkbox input "true"
click at [1061, 476] on button "Add" at bounding box center [1086, 486] width 83 height 39
type input "0"
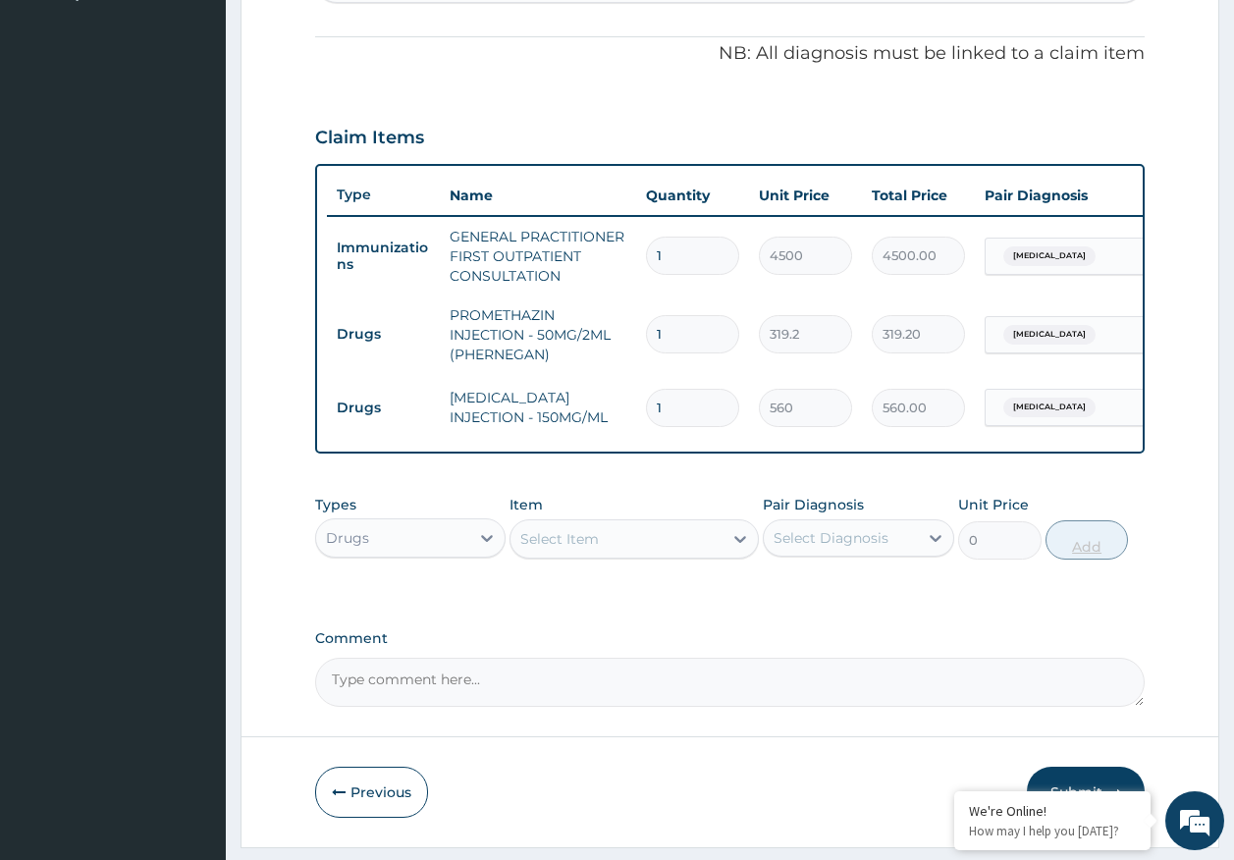
type input "0.00"
type input "4"
type input "2240.00"
type input "4"
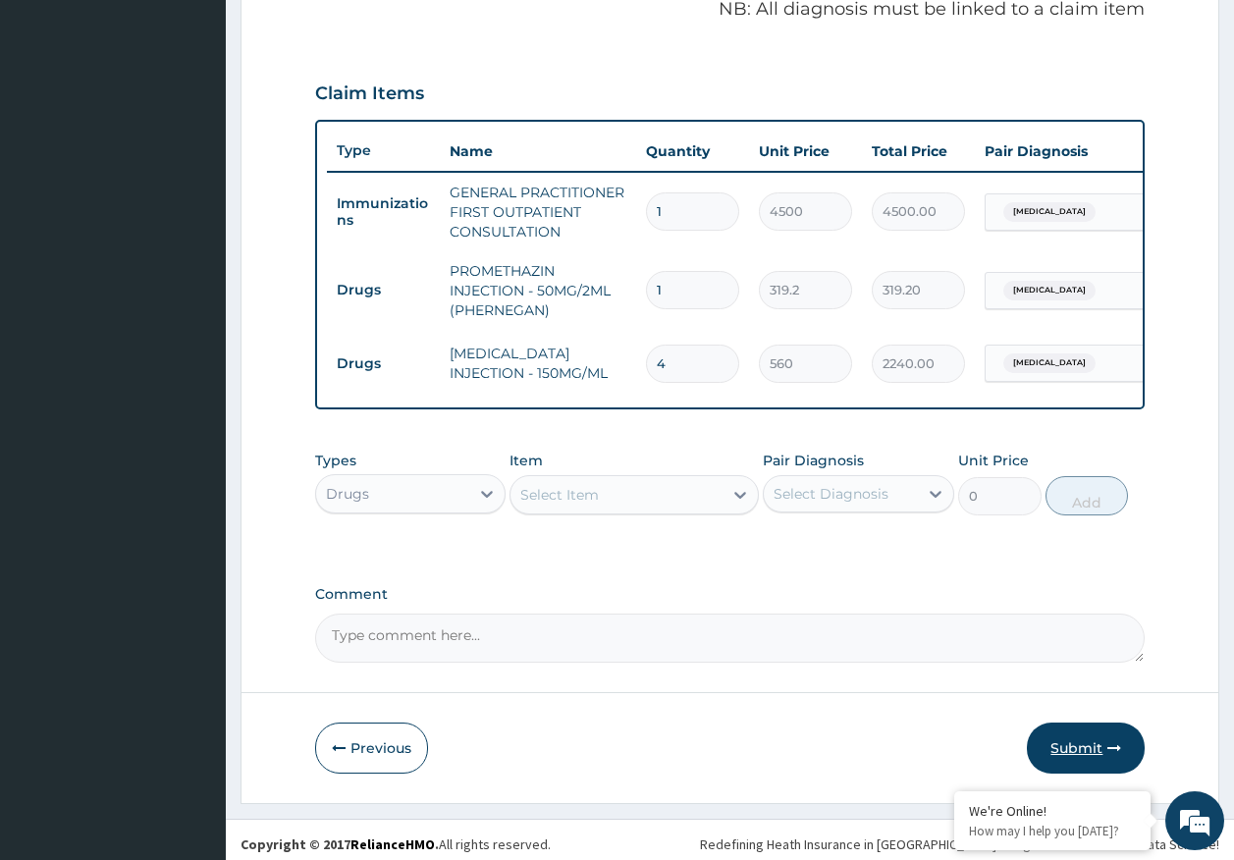
scroll to position [634, 0]
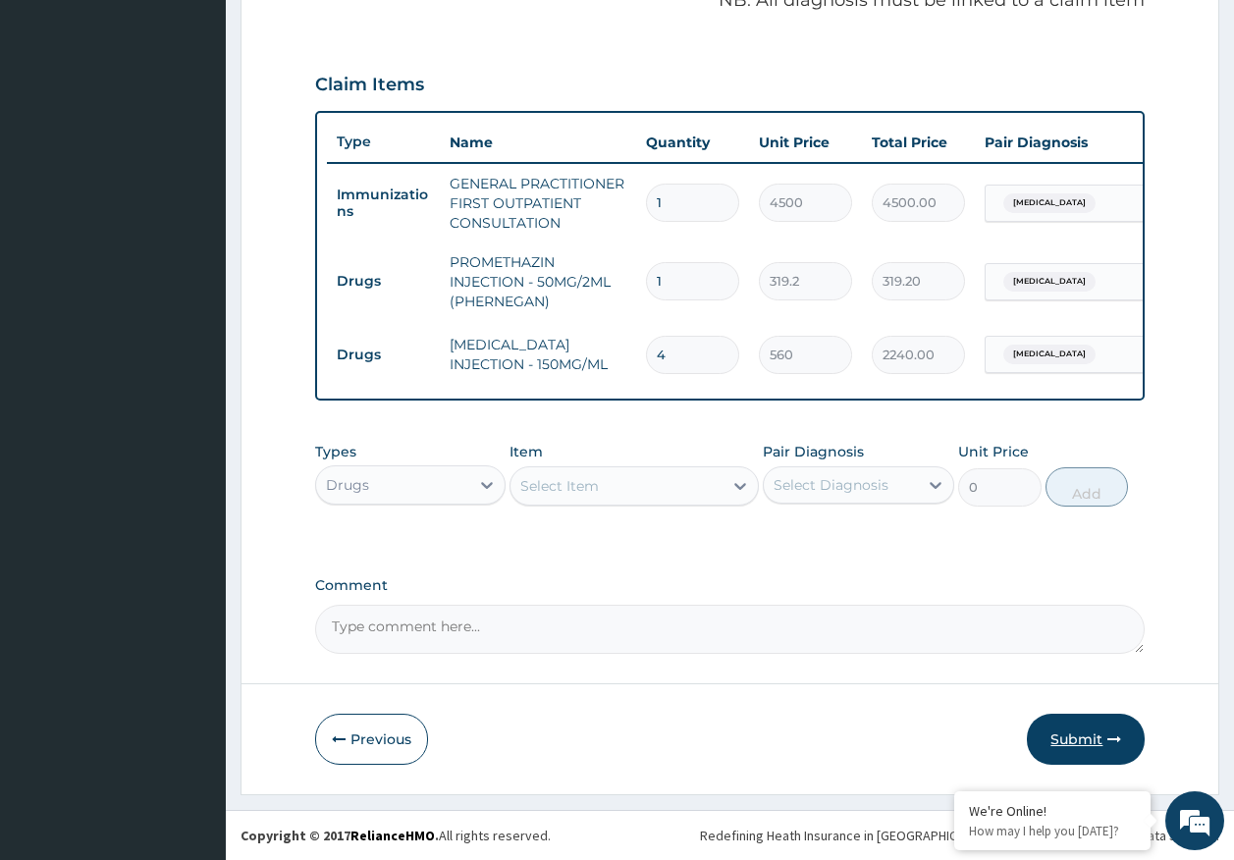
click at [1094, 727] on button "Submit" at bounding box center [1085, 738] width 118 height 51
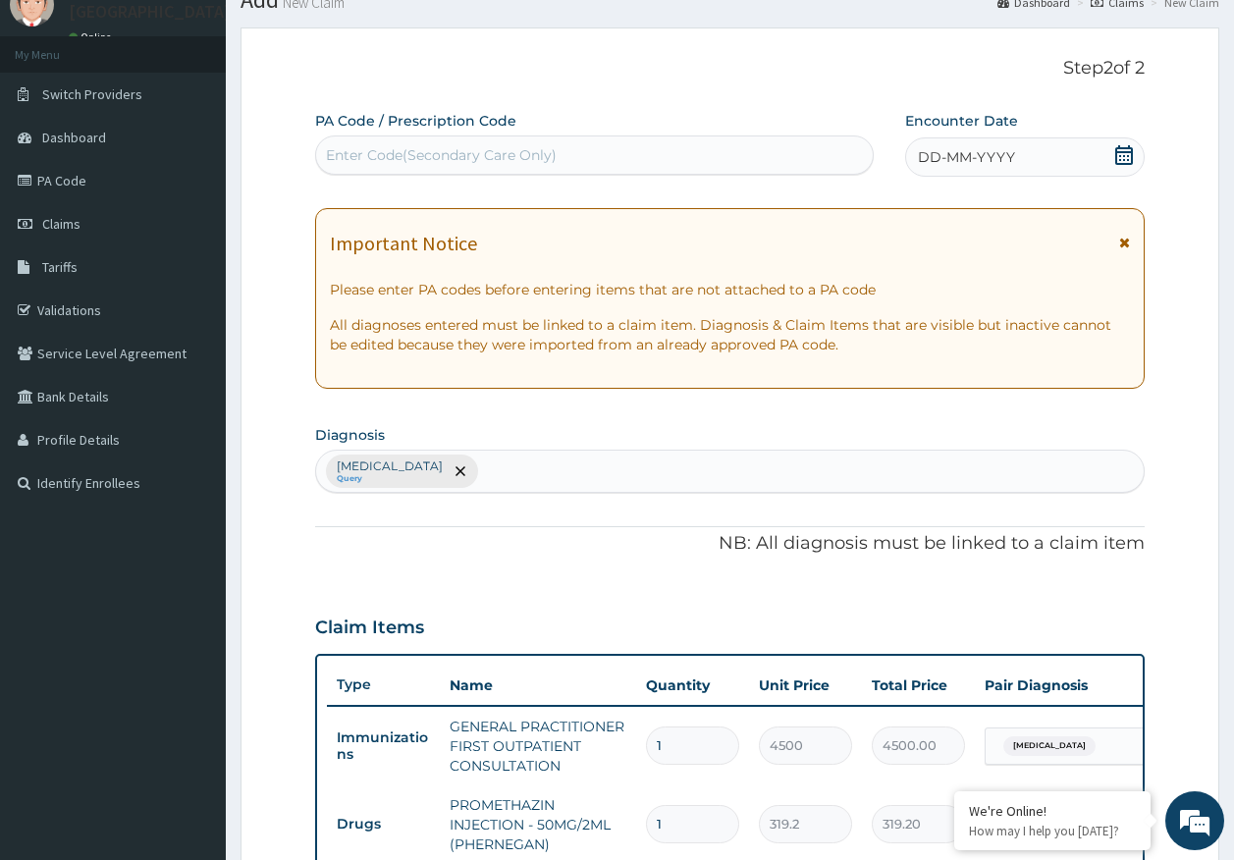
scroll to position [0, 0]
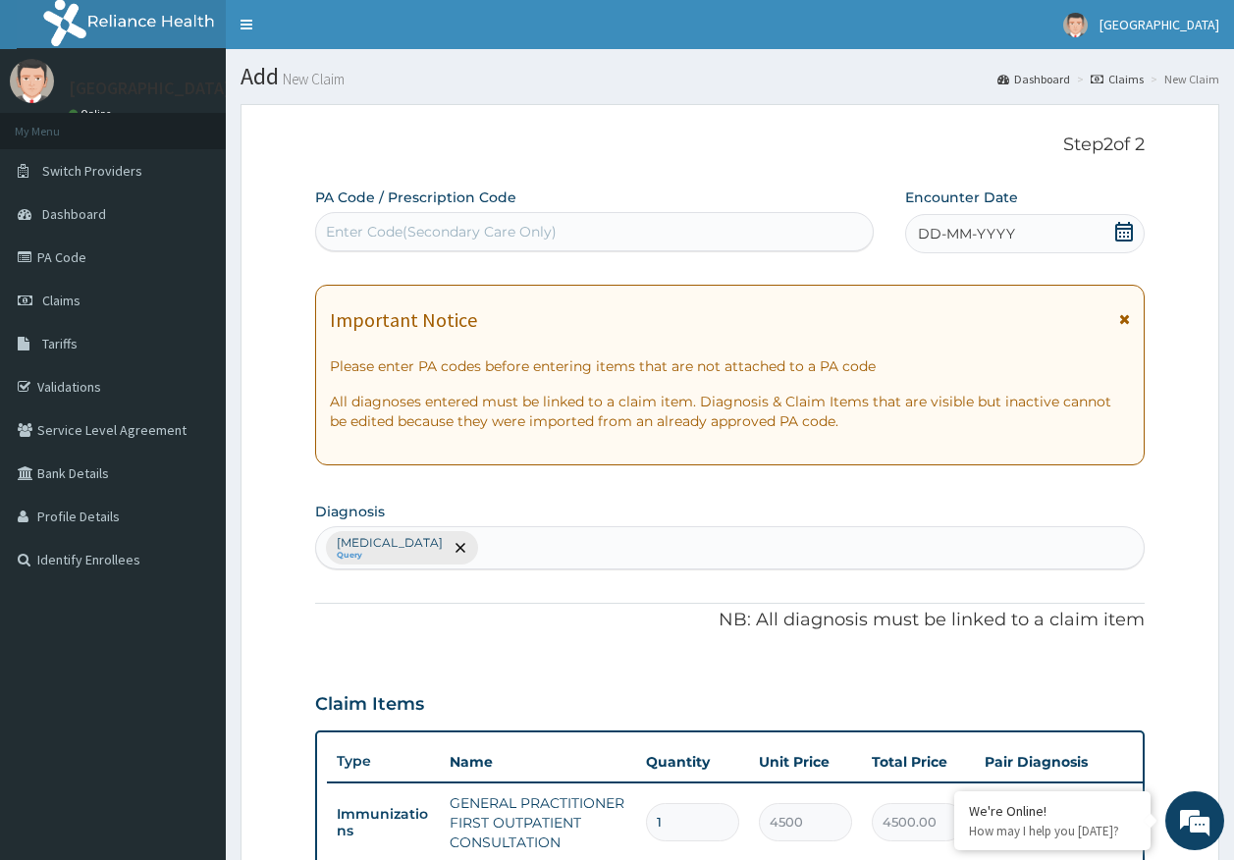
click at [964, 238] on span "DD-MM-YYYY" at bounding box center [966, 234] width 97 height 20
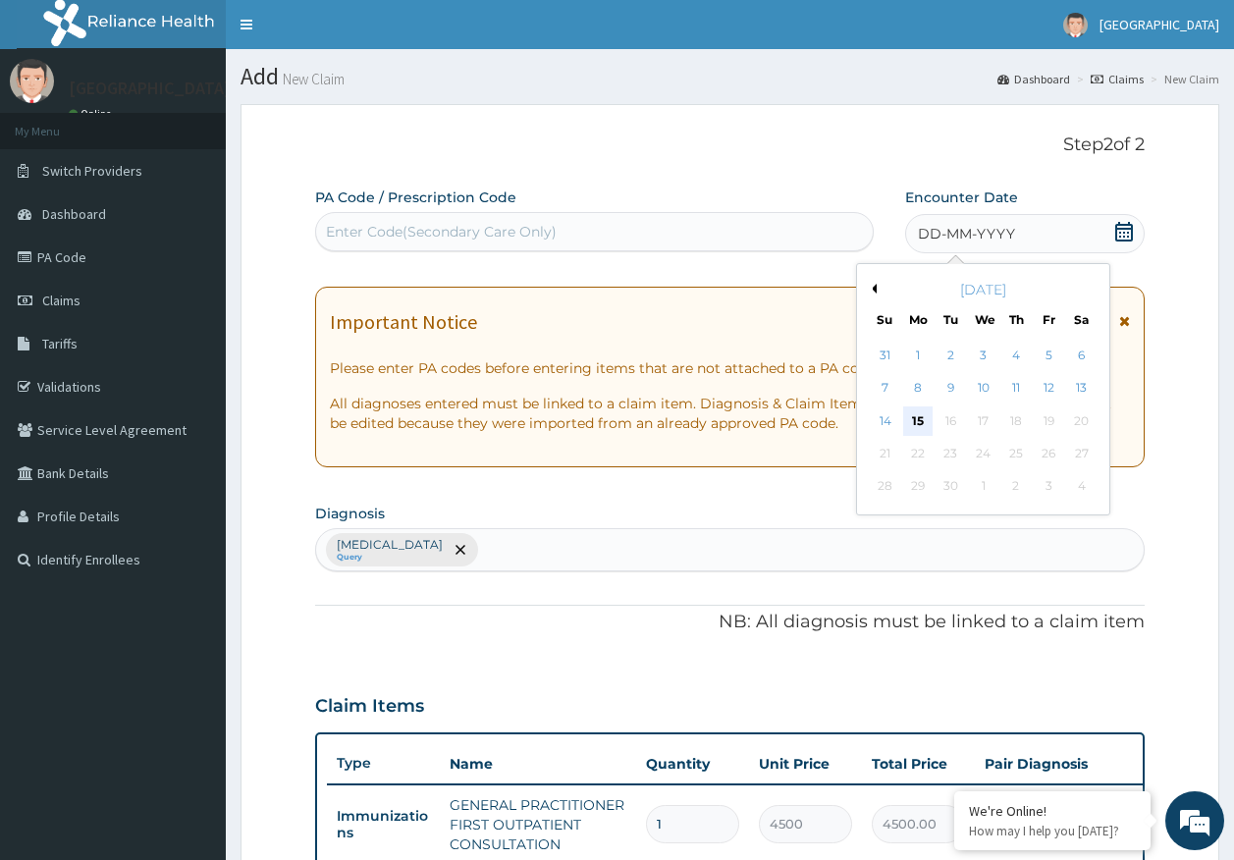
click at [918, 418] on div "15" at bounding box center [917, 420] width 29 height 29
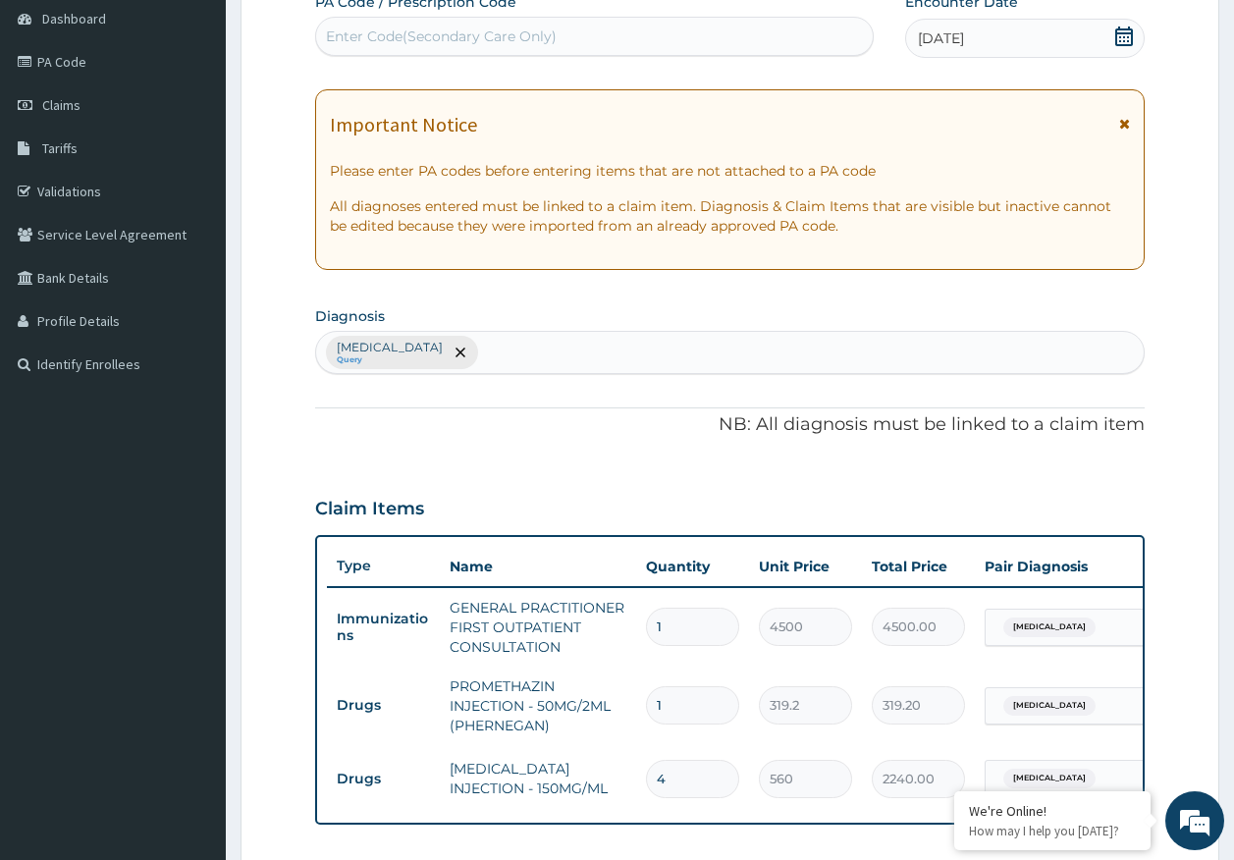
scroll to position [634, 0]
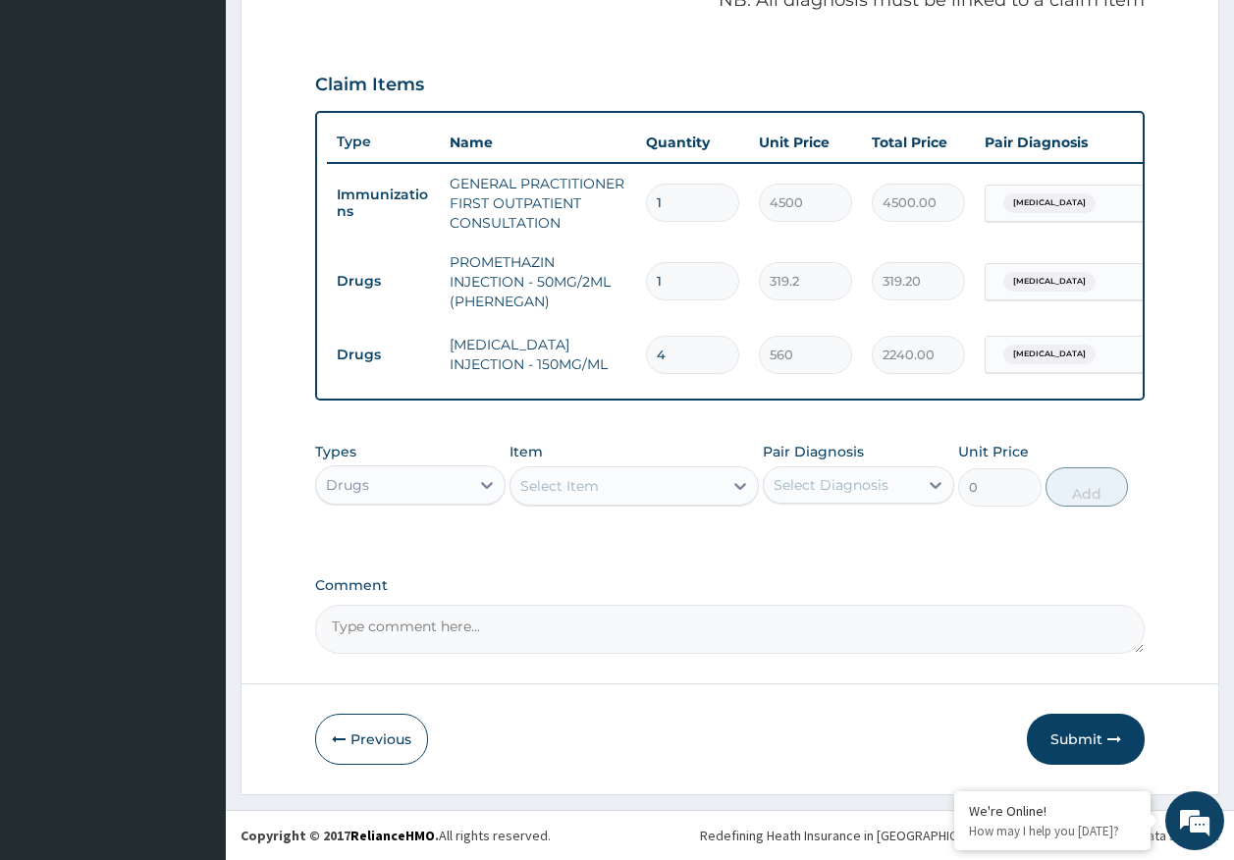
click at [1083, 738] on button "Submit" at bounding box center [1085, 738] width 118 height 51
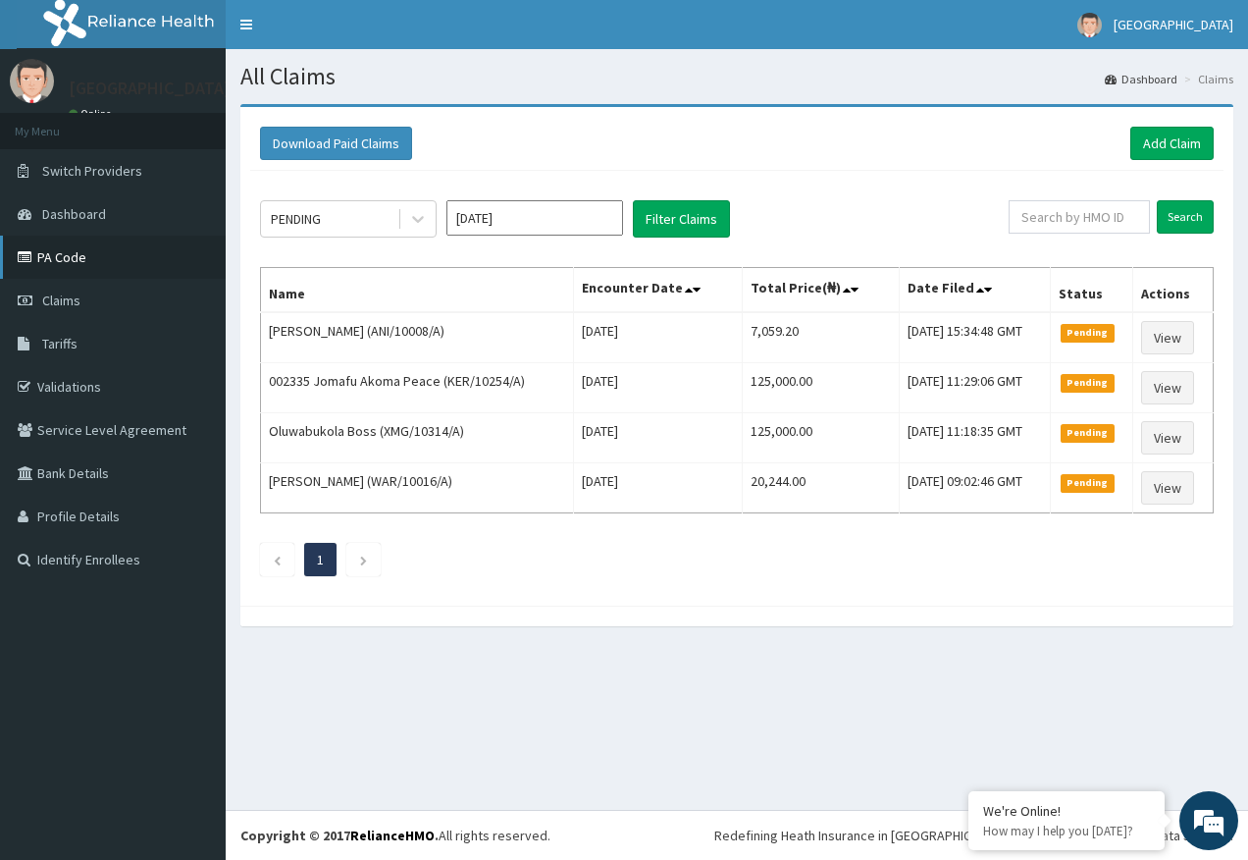
click at [69, 253] on link "PA Code" at bounding box center [113, 257] width 226 height 43
